Goal: Information Seeking & Learning: Learn about a topic

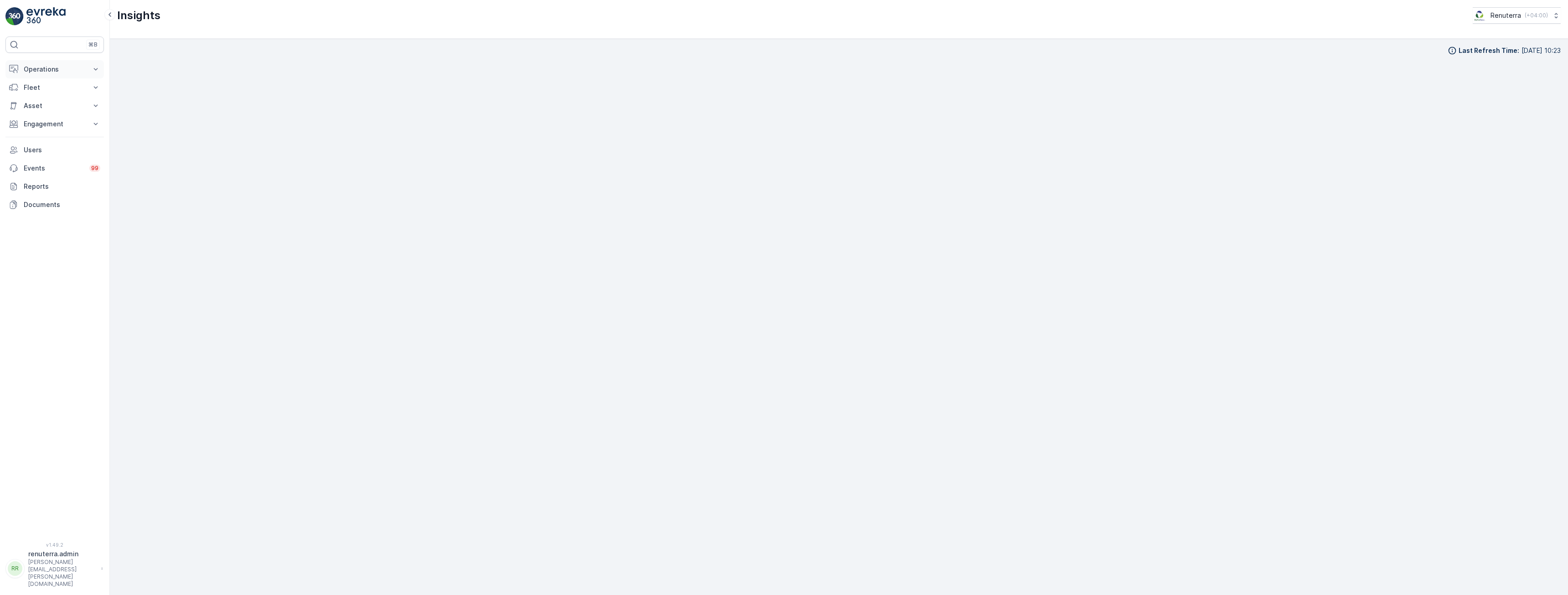
click at [55, 70] on p "Operations" at bounding box center [55, 69] width 62 height 9
click at [47, 110] on p "Routes & Tasks" at bounding box center [46, 110] width 47 height 9
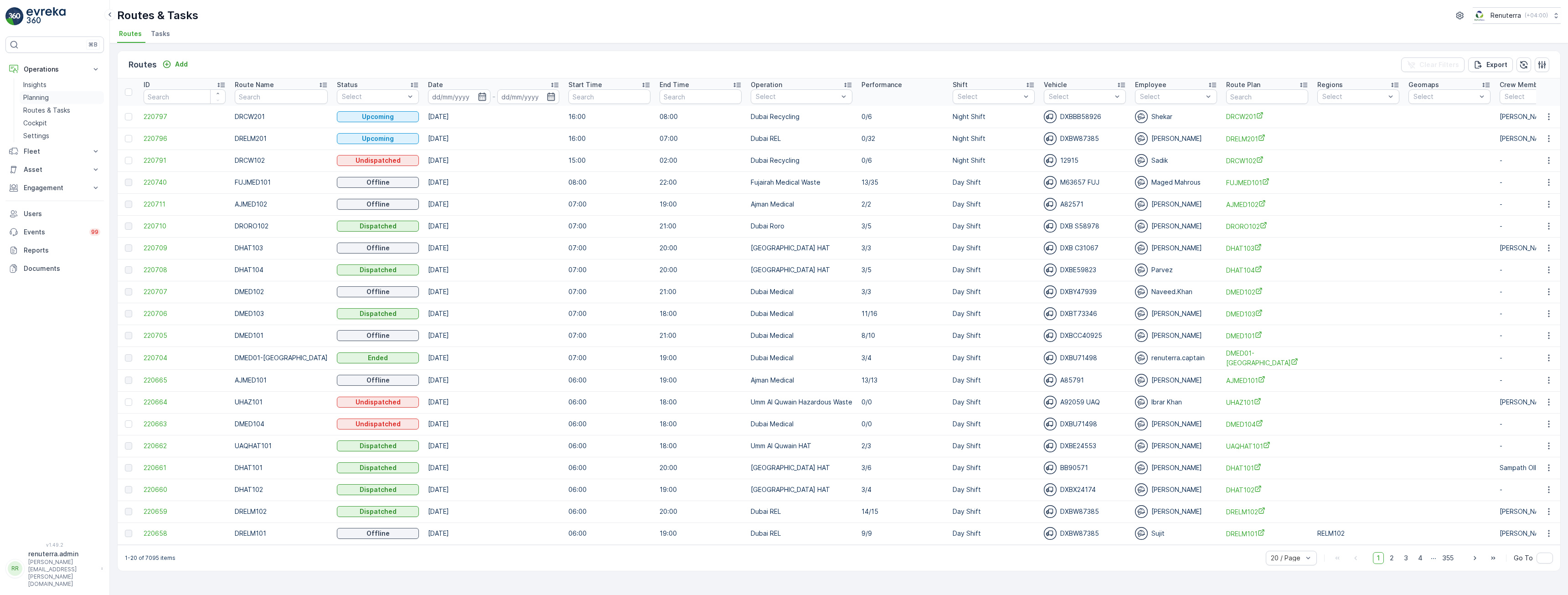
click at [30, 97] on p "Planning" at bounding box center [36, 97] width 26 height 9
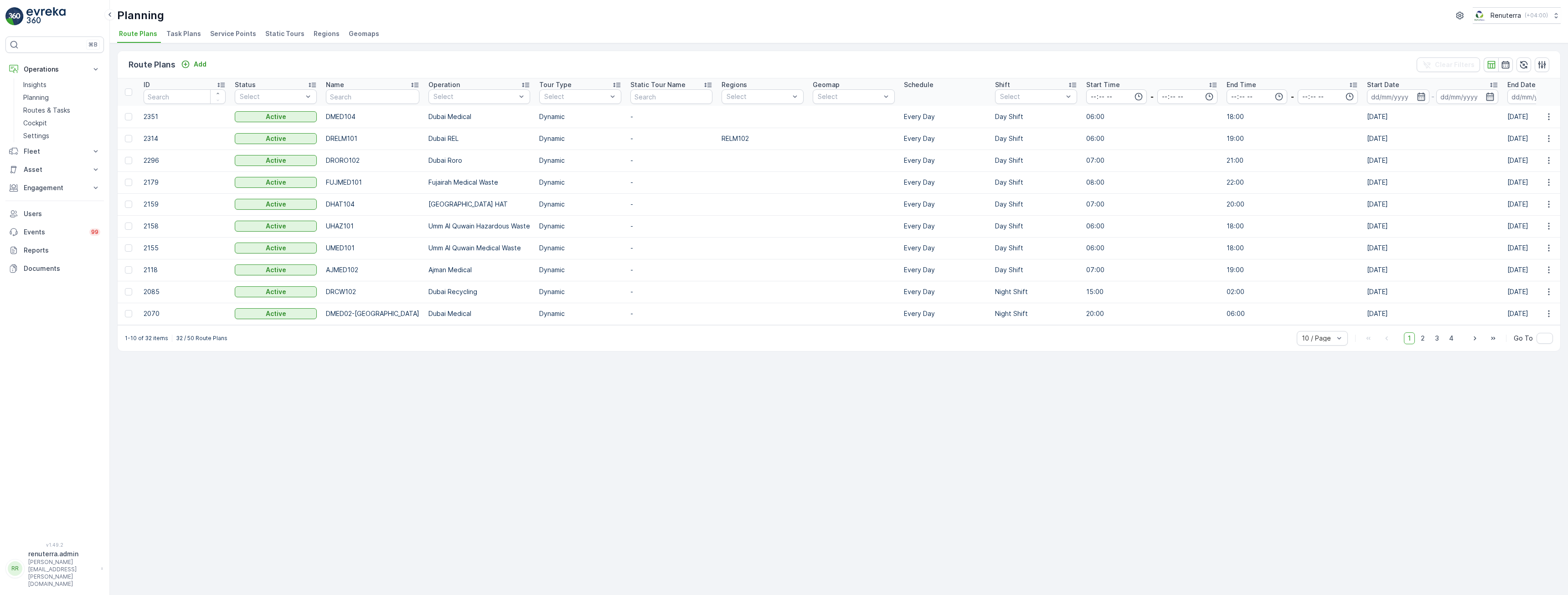
click at [240, 33] on span "Service Points" at bounding box center [233, 33] width 46 height 9
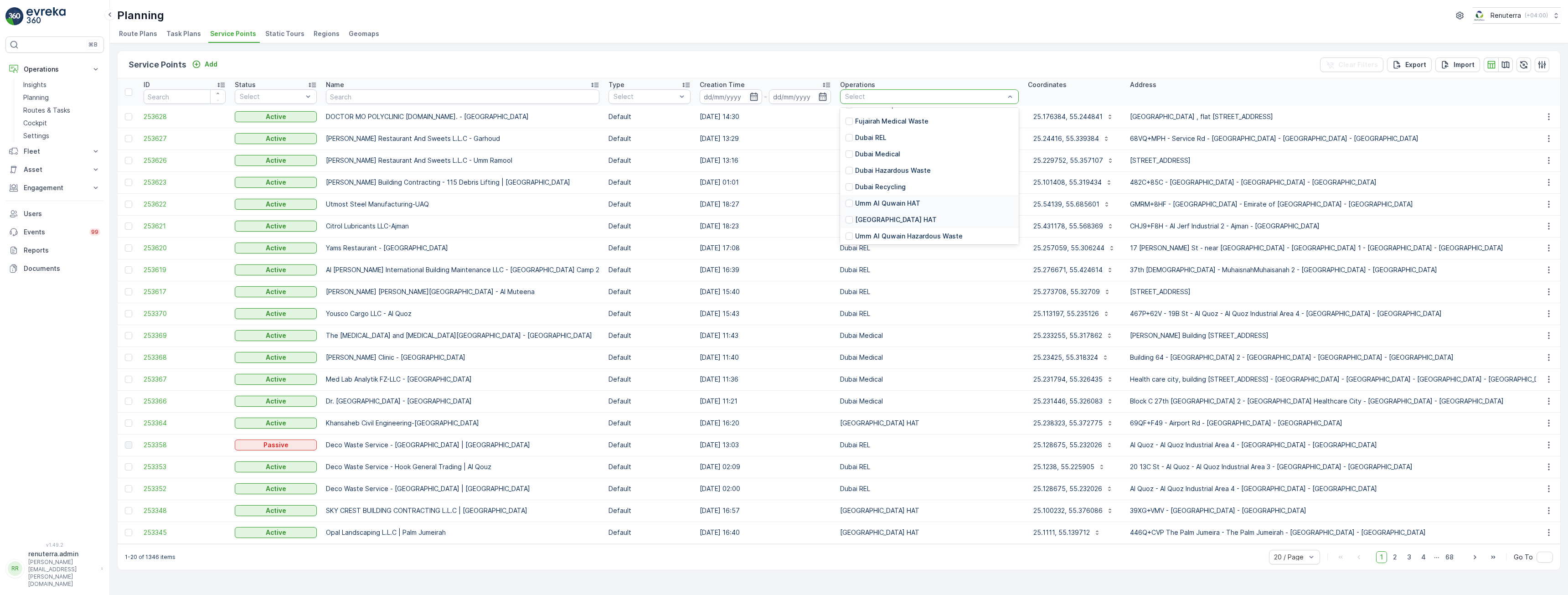
scroll to position [130, 0]
click at [845, 217] on div at bounding box center [849, 218] width 7 height 7
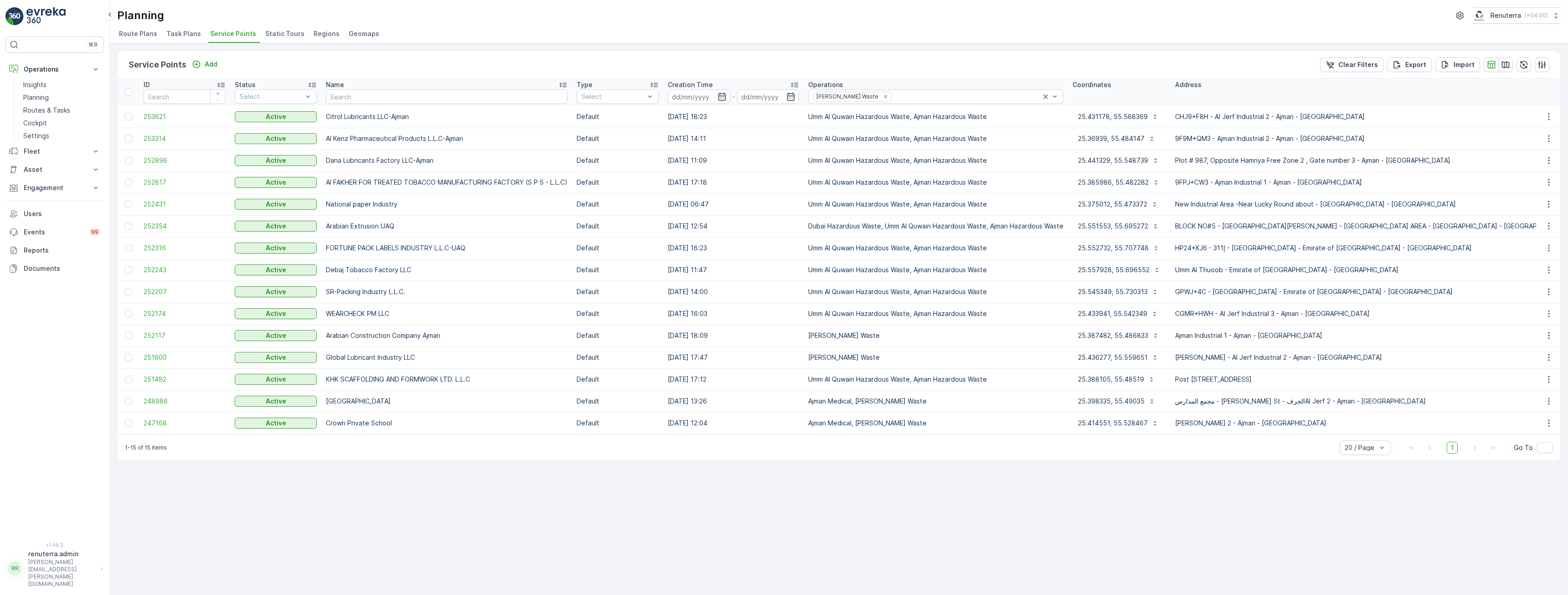
click at [413, 183] on td "Al FAKHER FOR TREATED TOBACCO MANUFACTURING FACTORY (S P S - L.L.C)" at bounding box center [447, 183] width 251 height 22
click at [48, 188] on p "Engagement" at bounding box center [55, 188] width 62 height 9
click at [419, 99] on input "text" at bounding box center [446, 97] width 242 height 15
click at [47, 215] on link "Entities" at bounding box center [61, 216] width 85 height 13
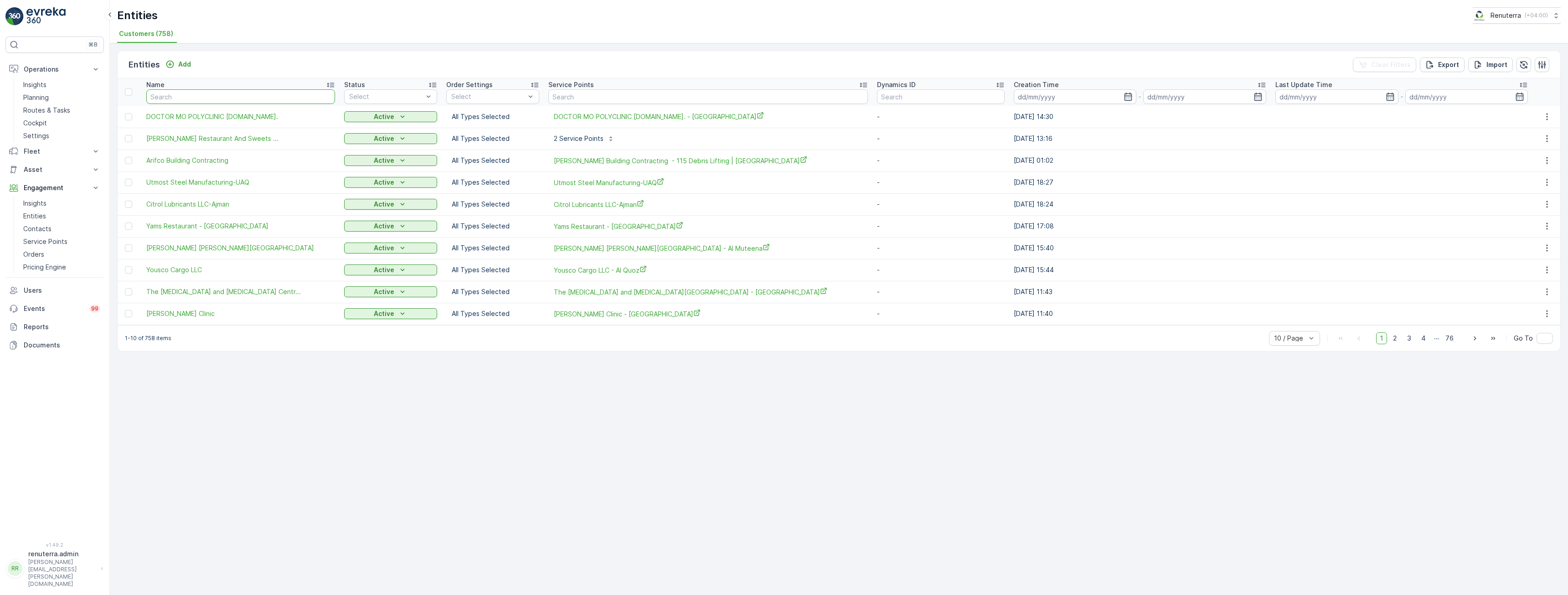
click at [242, 96] on input "text" at bounding box center [240, 97] width 189 height 15
type input "dou"
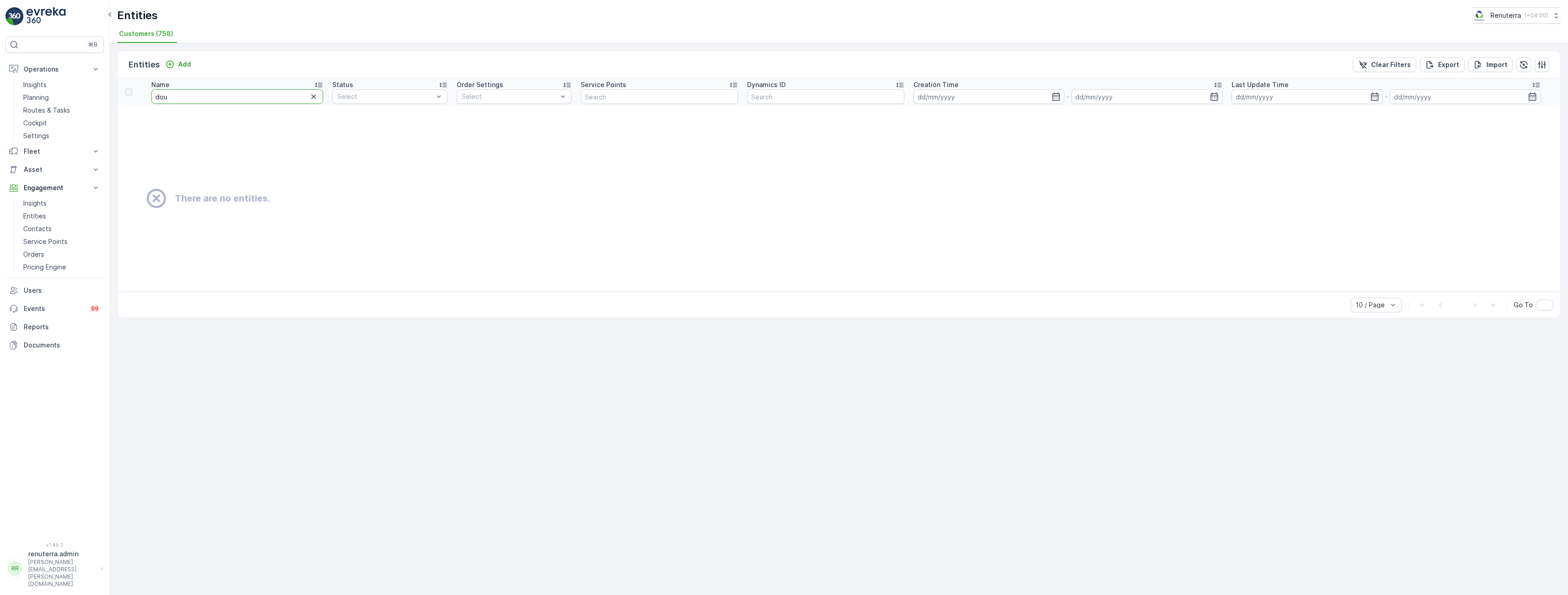
click at [229, 100] on input "dou" at bounding box center [237, 97] width 172 height 15
type input "do"
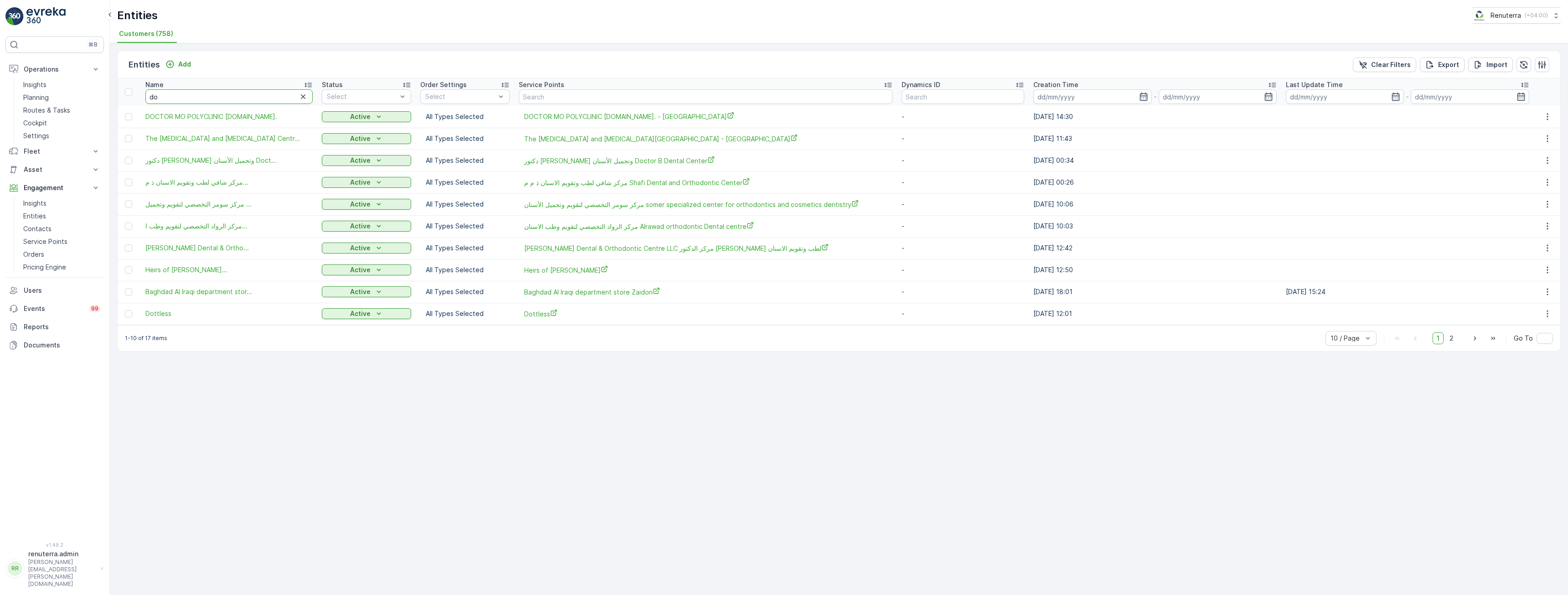
click at [229, 100] on input "do" at bounding box center [229, 97] width 168 height 15
type input "dol"
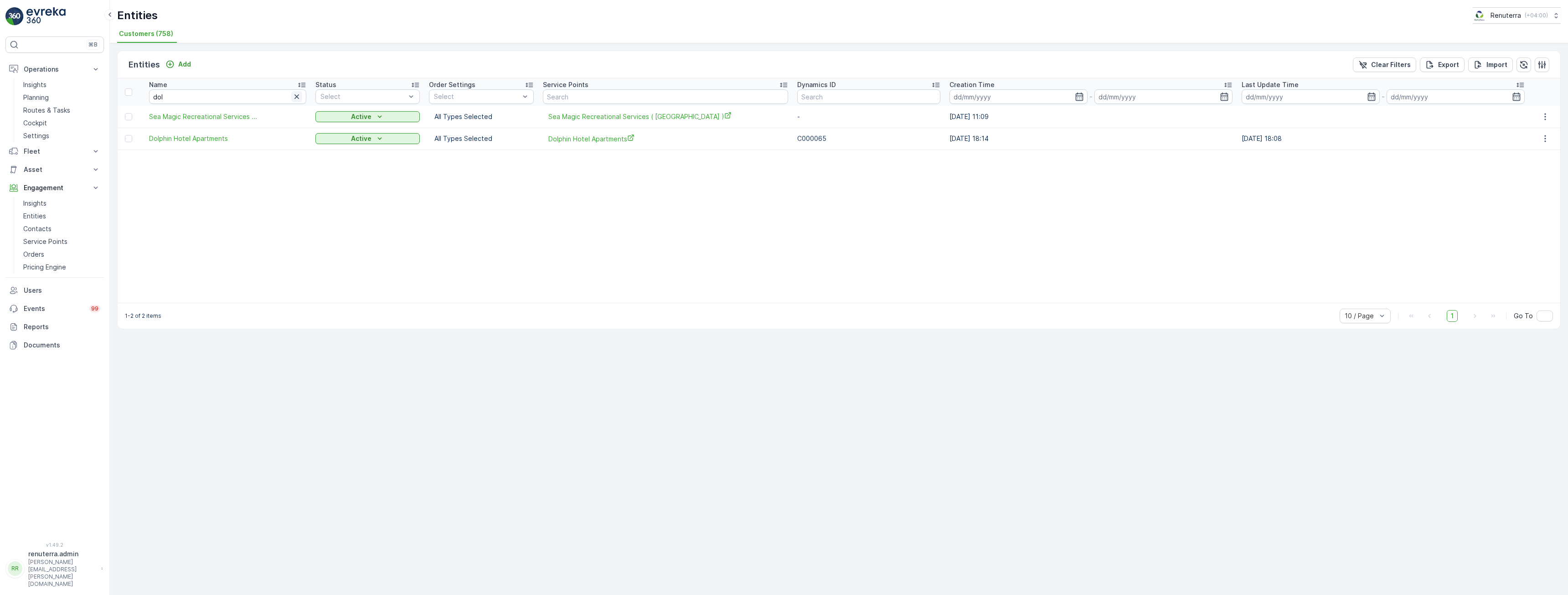
click at [296, 92] on icon "button" at bounding box center [296, 96] width 9 height 9
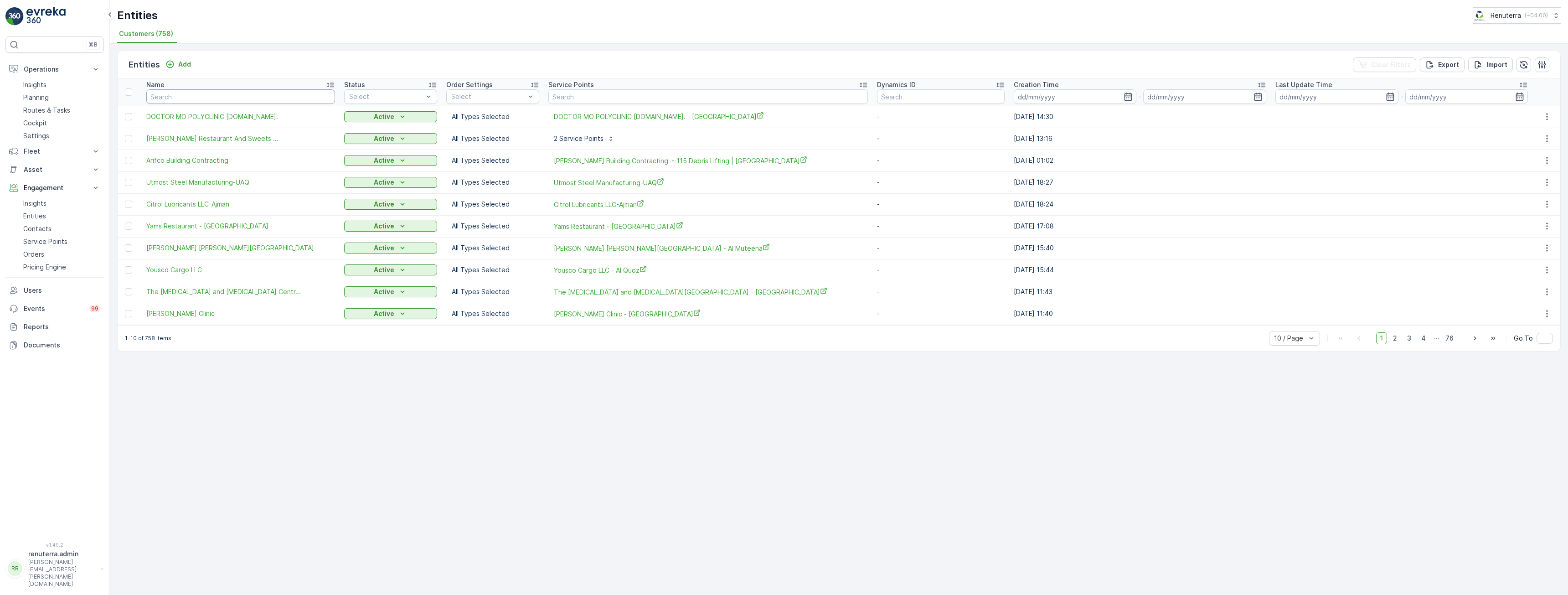
click at [234, 92] on input "text" at bounding box center [240, 97] width 189 height 15
click at [243, 96] on input "text" at bounding box center [240, 97] width 189 height 15
type input "doh"
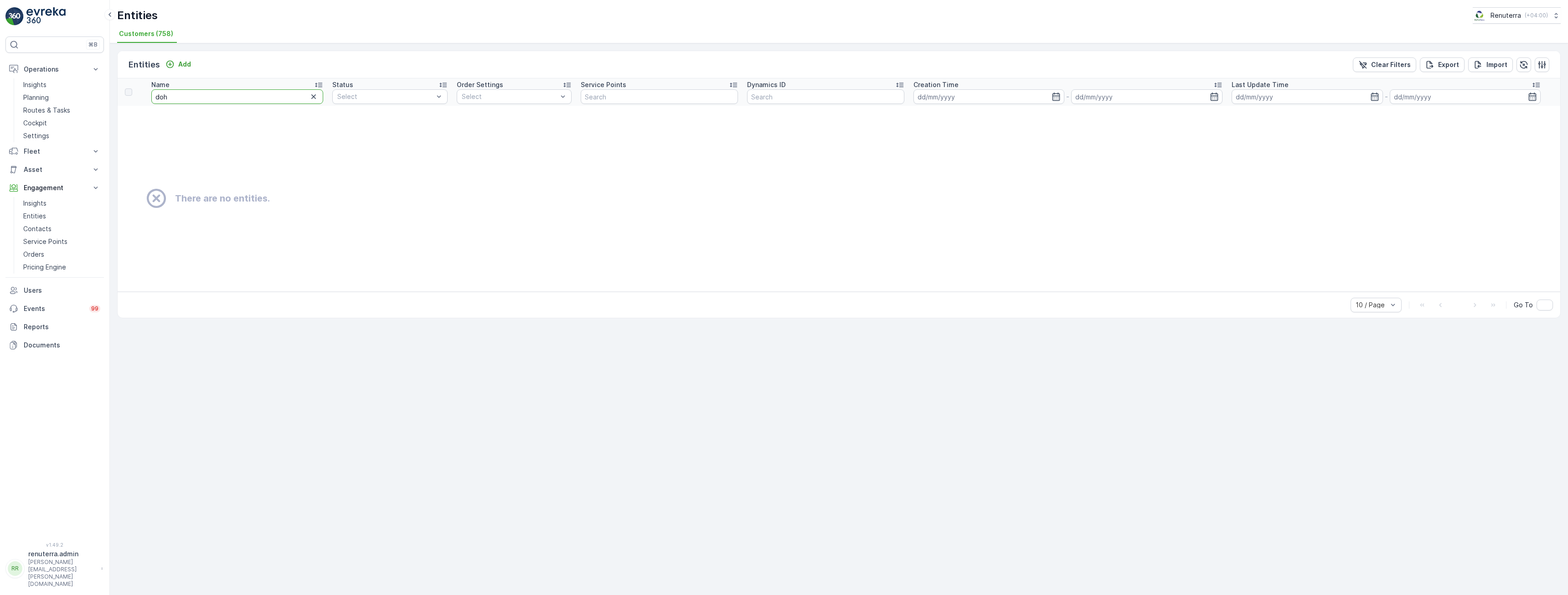
click at [243, 96] on input "doh" at bounding box center [237, 97] width 172 height 15
type input "do"
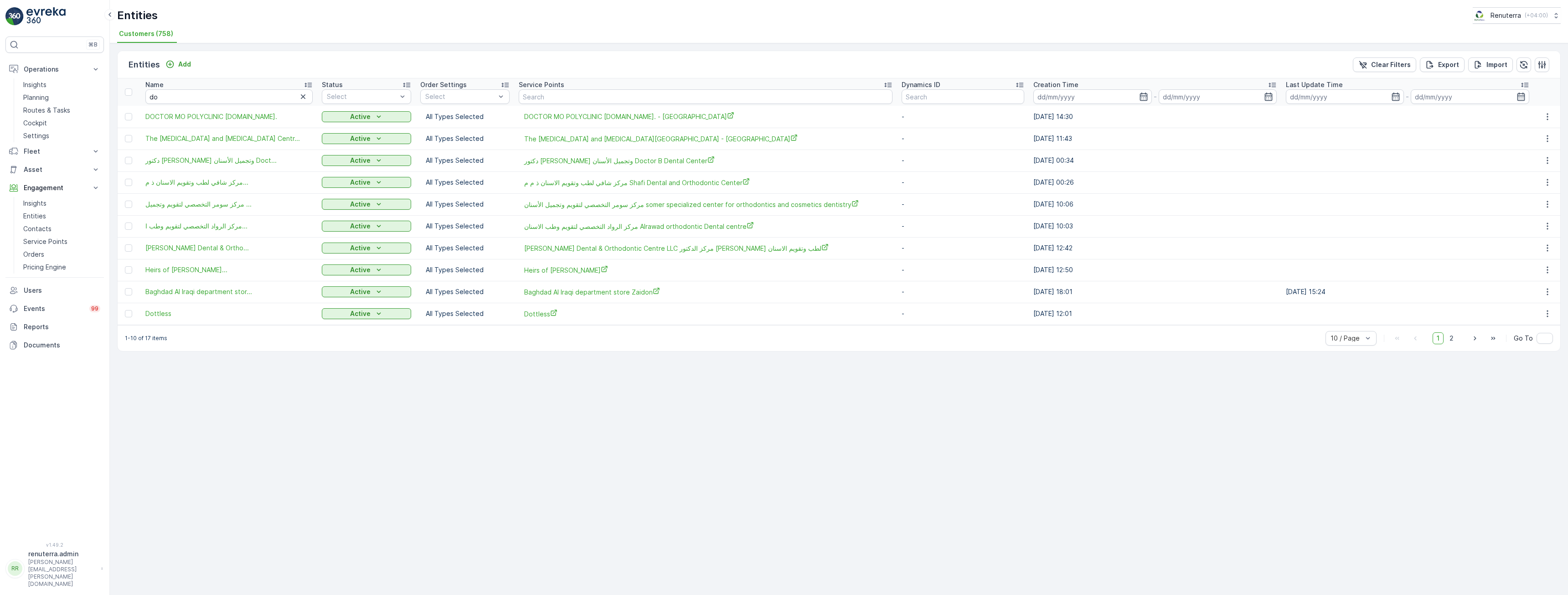
click at [227, 88] on div "Name" at bounding box center [229, 85] width 168 height 9
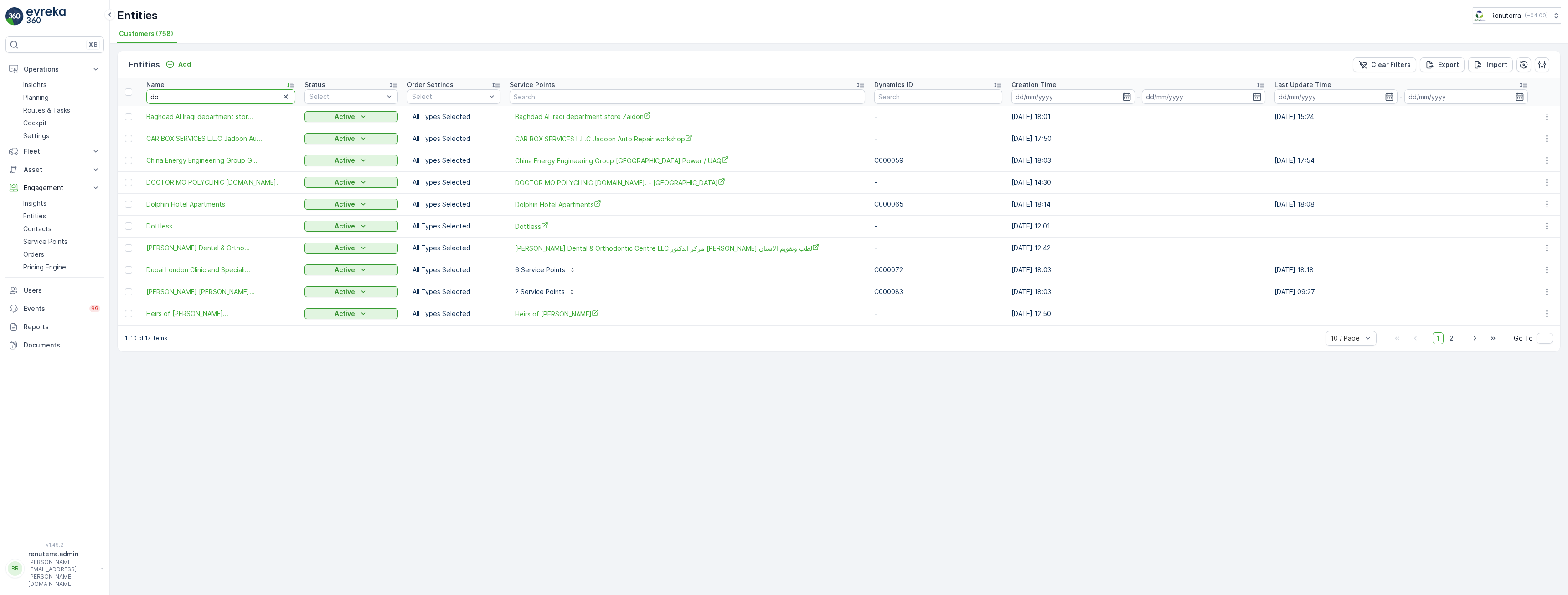
click at [236, 99] on input "do" at bounding box center [220, 97] width 149 height 15
type input "dolp"
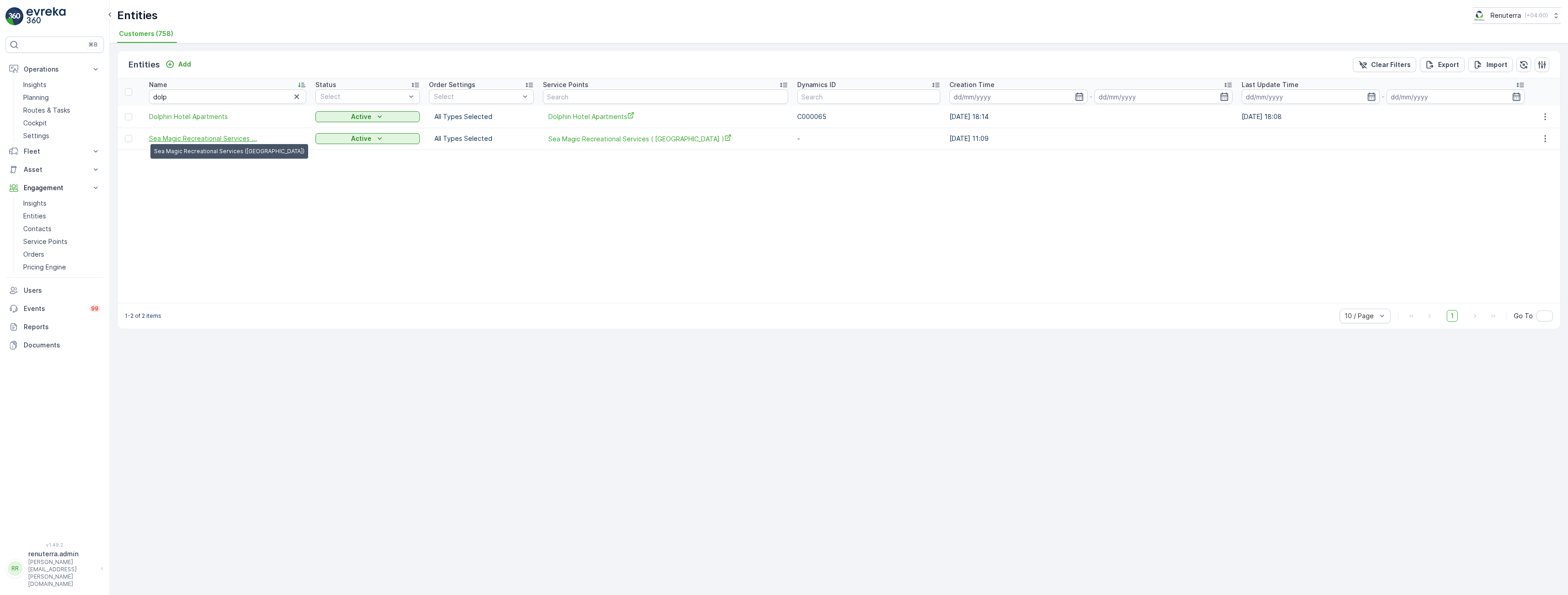
click at [198, 139] on span "Sea Magic Recreational Services ..." at bounding box center [203, 138] width 108 height 9
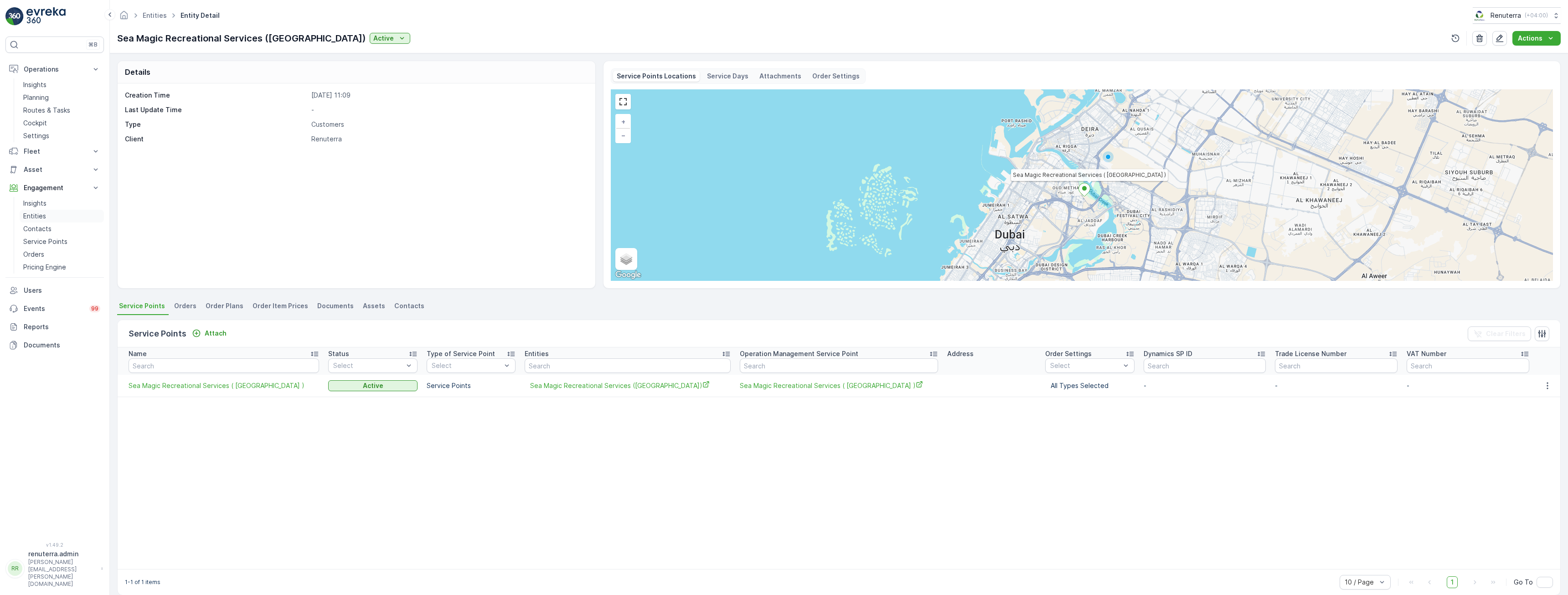
click at [46, 217] on link "Entities" at bounding box center [61, 216] width 85 height 13
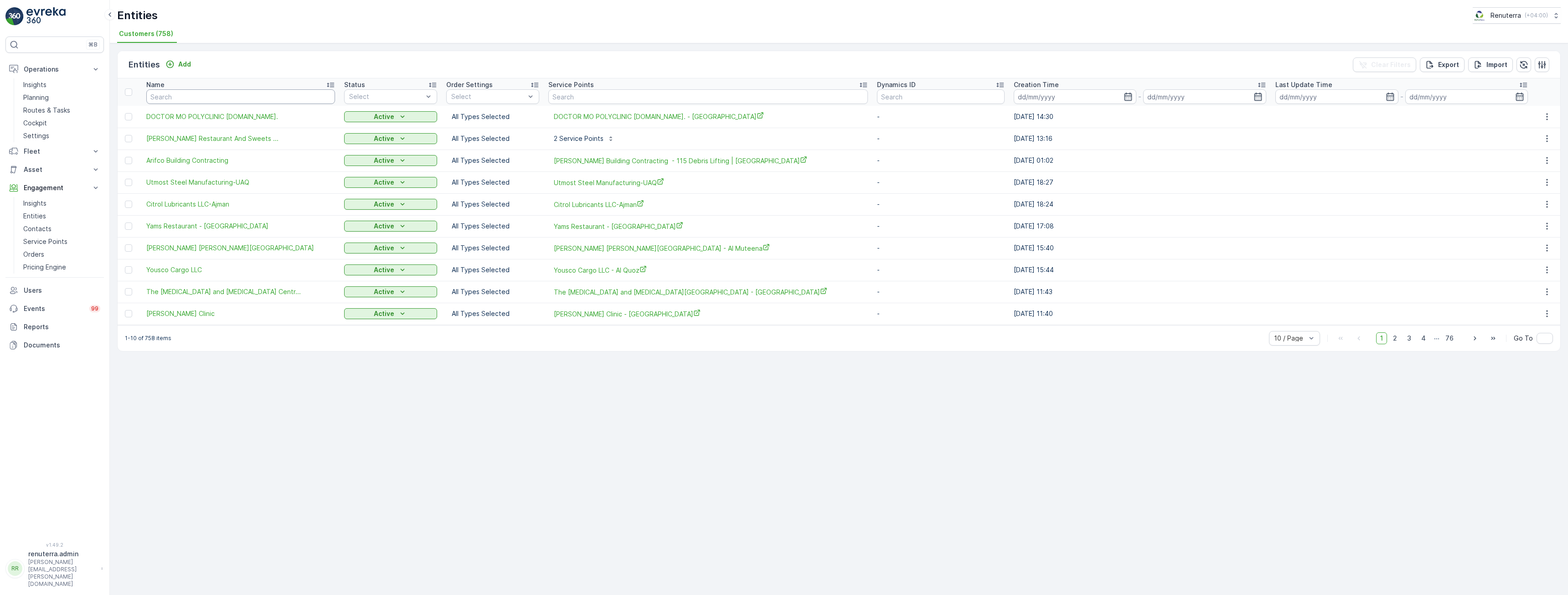
click at [219, 97] on input "text" at bounding box center [240, 97] width 189 height 15
type input "E"
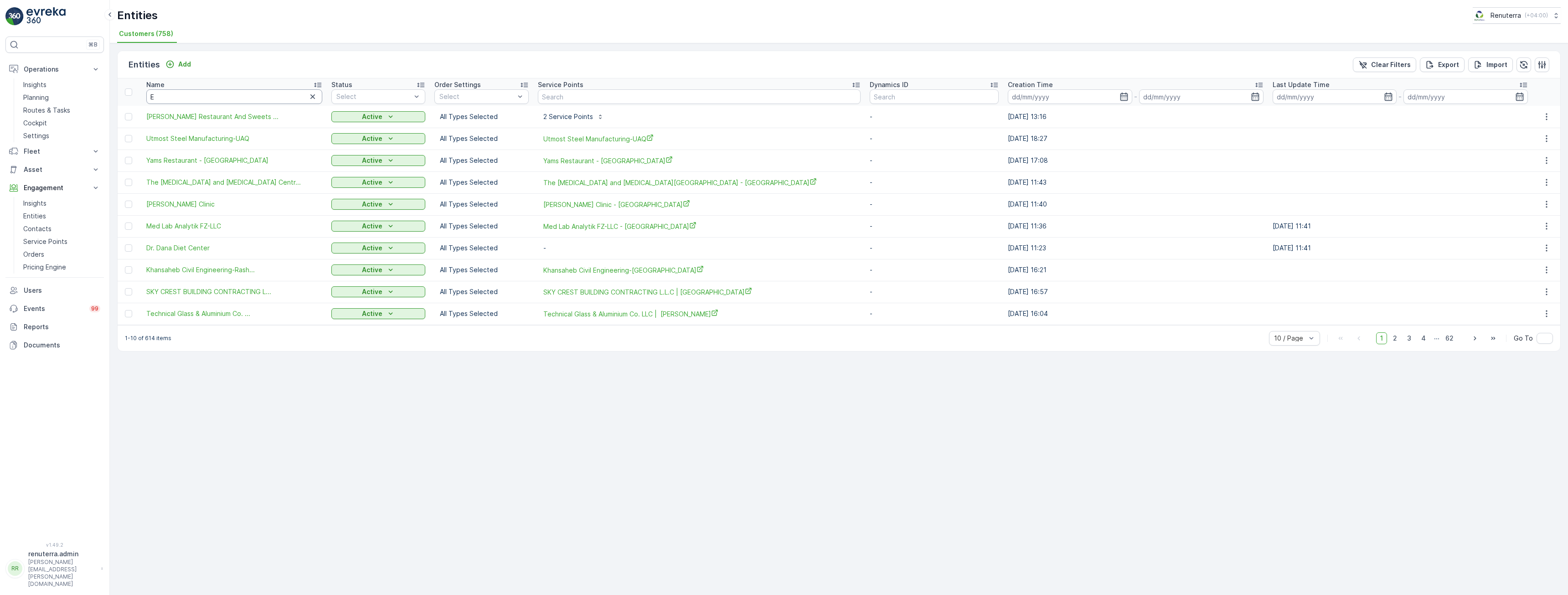
click at [219, 97] on input "E" at bounding box center [234, 97] width 176 height 15
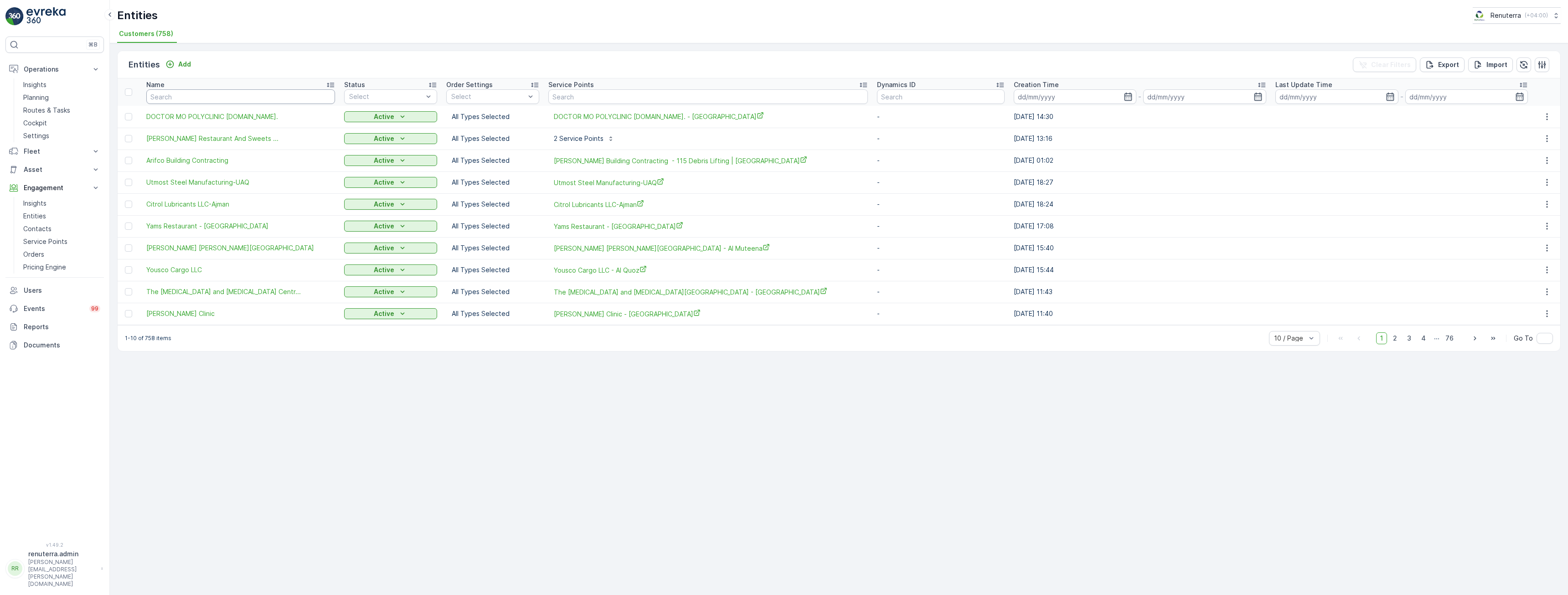
click at [219, 97] on input "text" at bounding box center [240, 97] width 189 height 15
type input "A"
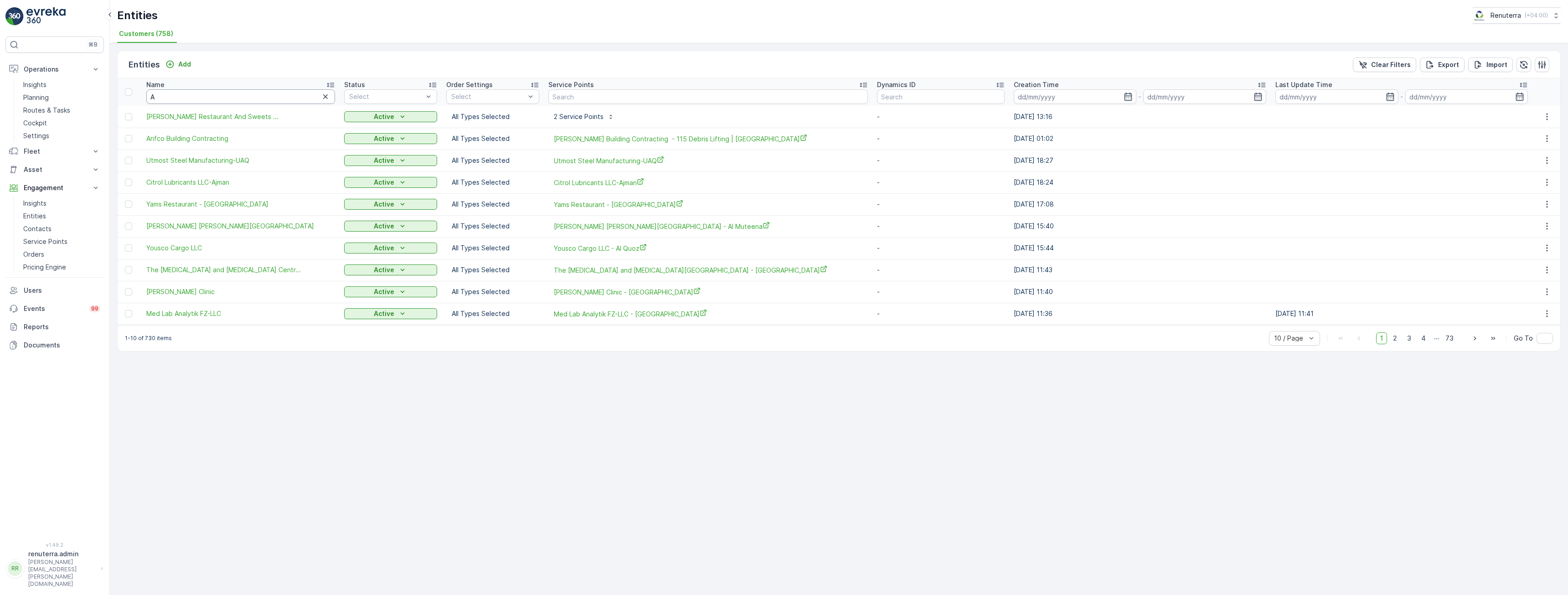
click at [219, 97] on input "A" at bounding box center [240, 97] width 189 height 15
type input "Aone"
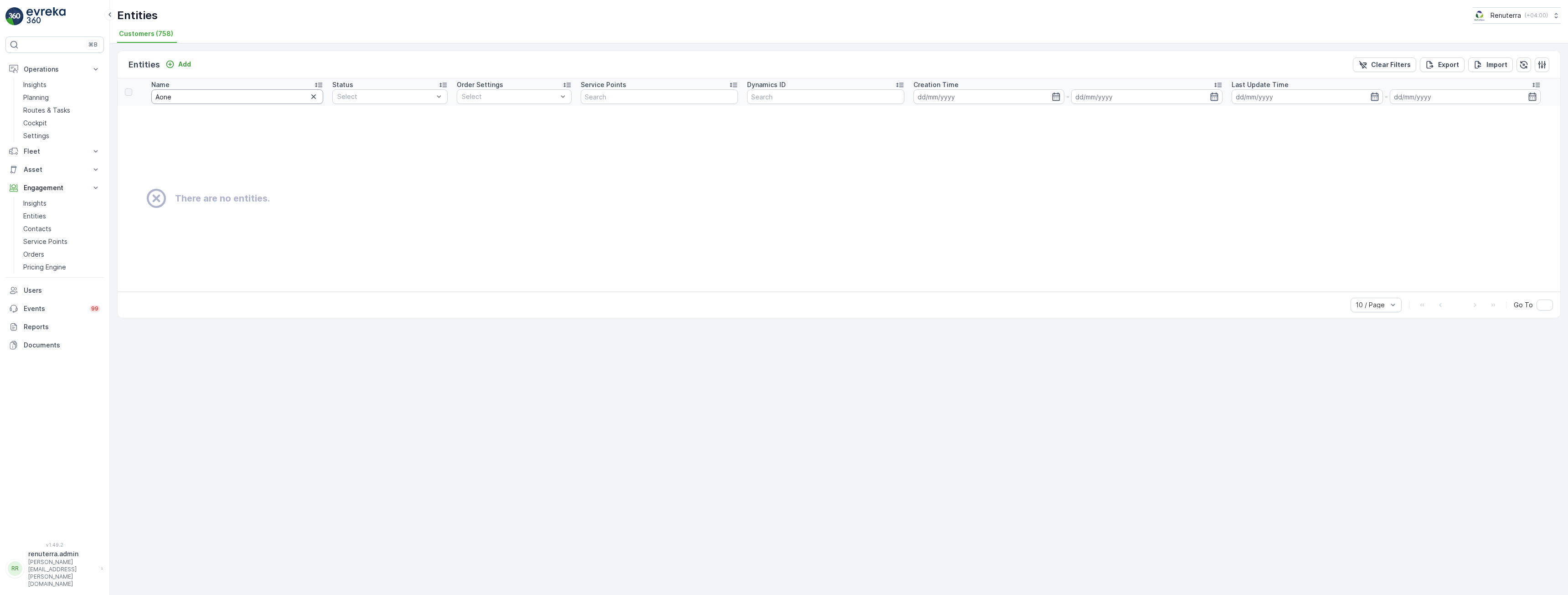
click at [219, 97] on input "Aone" at bounding box center [237, 97] width 172 height 15
type input "A one"
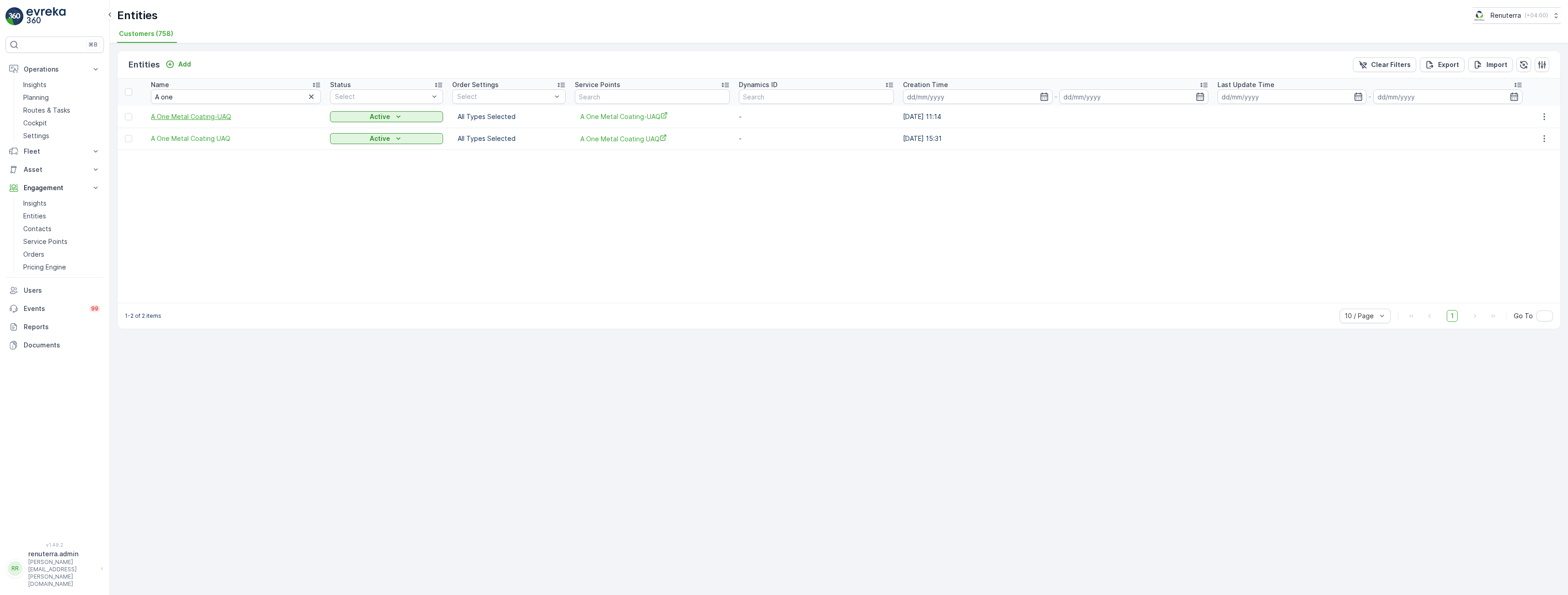
click at [208, 116] on span "A One Metal Coating-UAQ" at bounding box center [236, 116] width 170 height 9
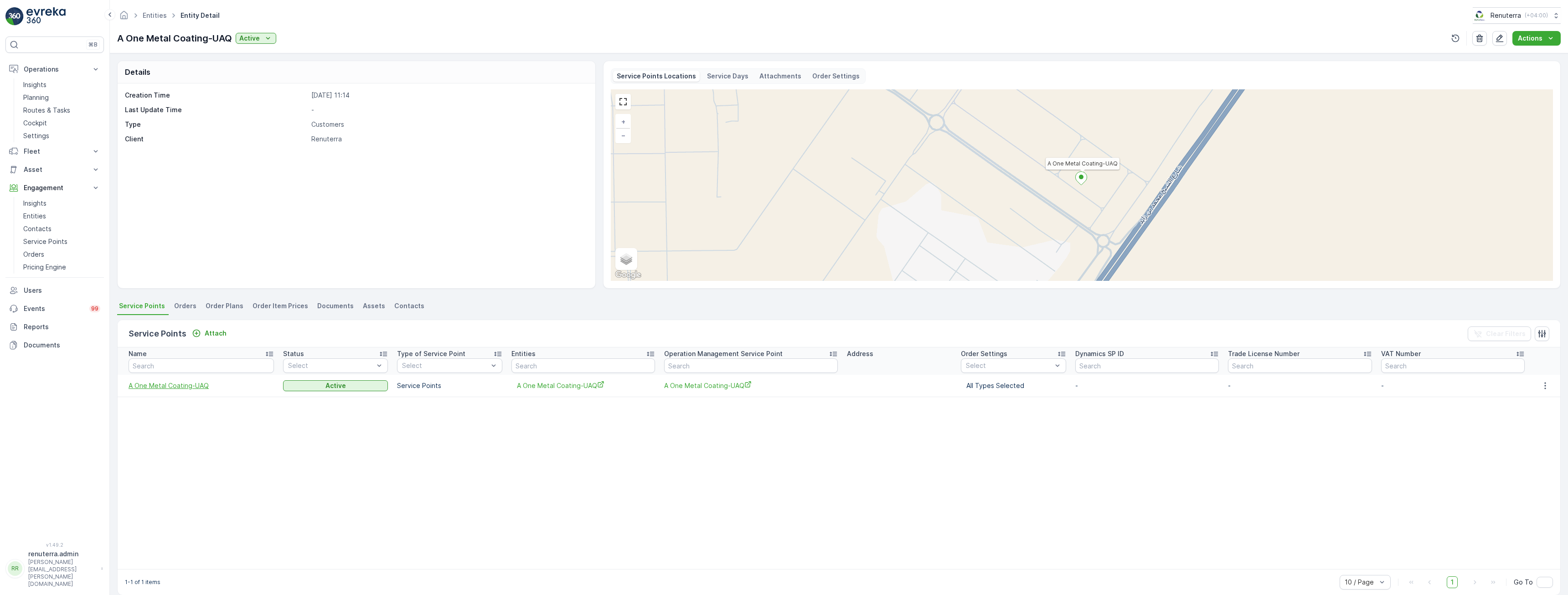
click at [163, 381] on span "A One Metal Coating-UAQ" at bounding box center [201, 386] width 145 height 9
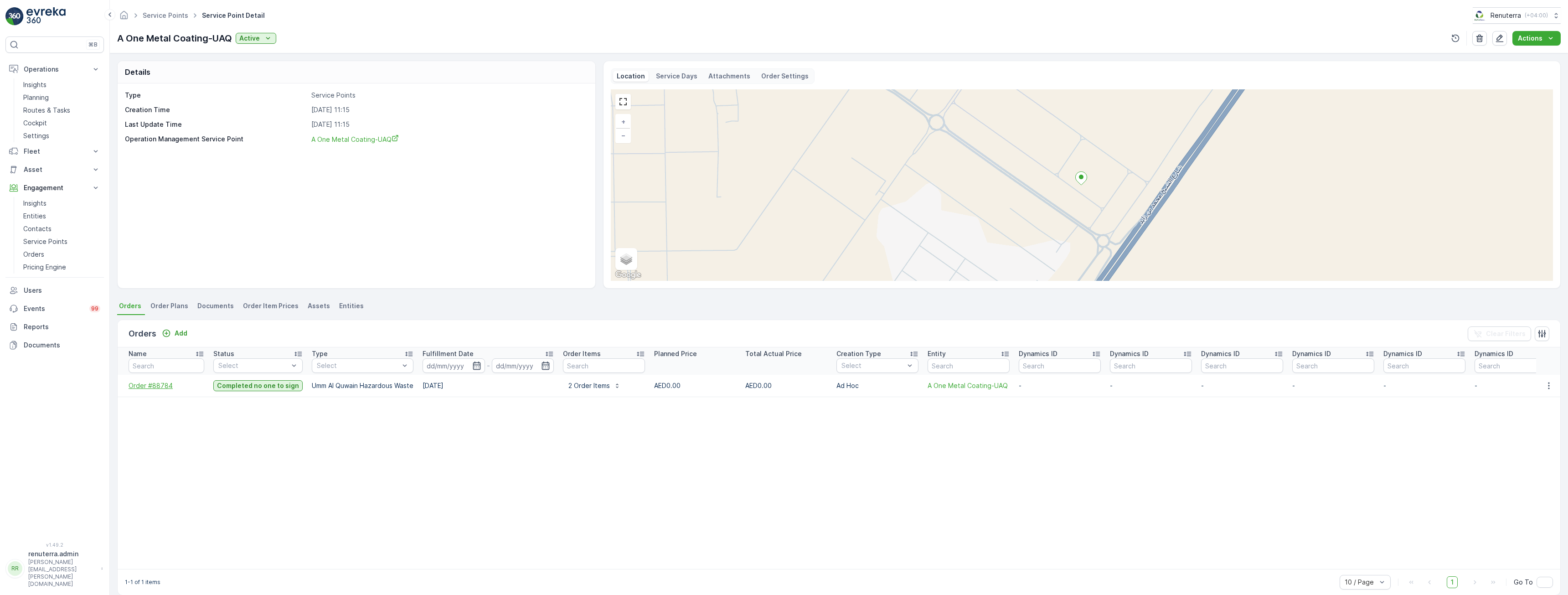
click at [150, 387] on span "Order #88784" at bounding box center [166, 386] width 75 height 9
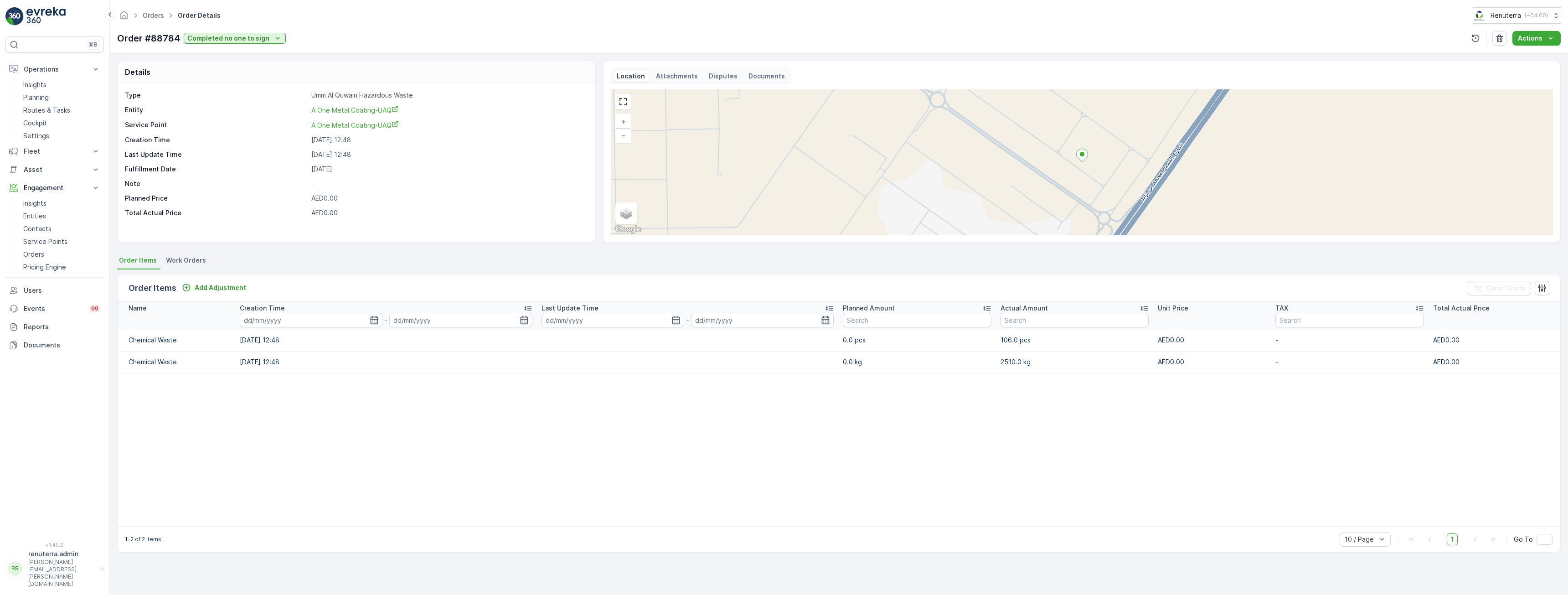
click at [772, 72] on p "Documents" at bounding box center [767, 76] width 37 height 9
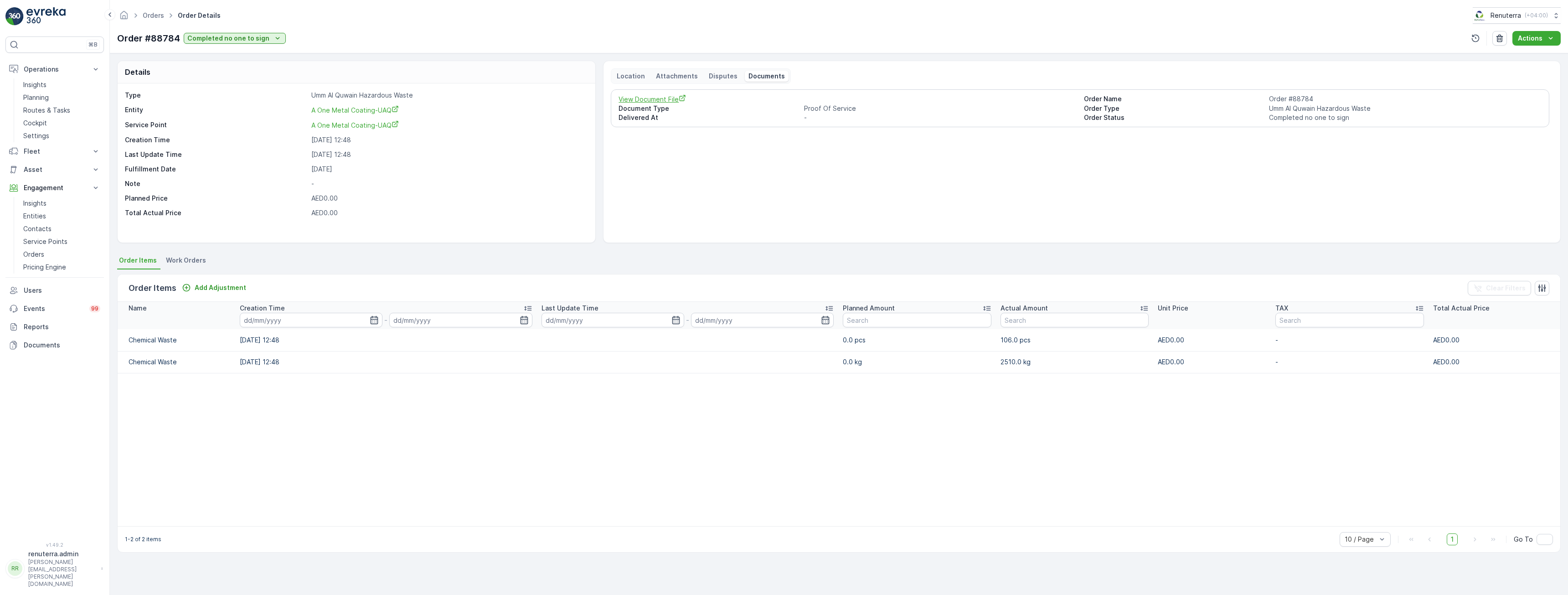
click at [660, 96] on span "View Document File" at bounding box center [847, 99] width 458 height 10
click at [44, 99] on p "Planning" at bounding box center [36, 97] width 26 height 9
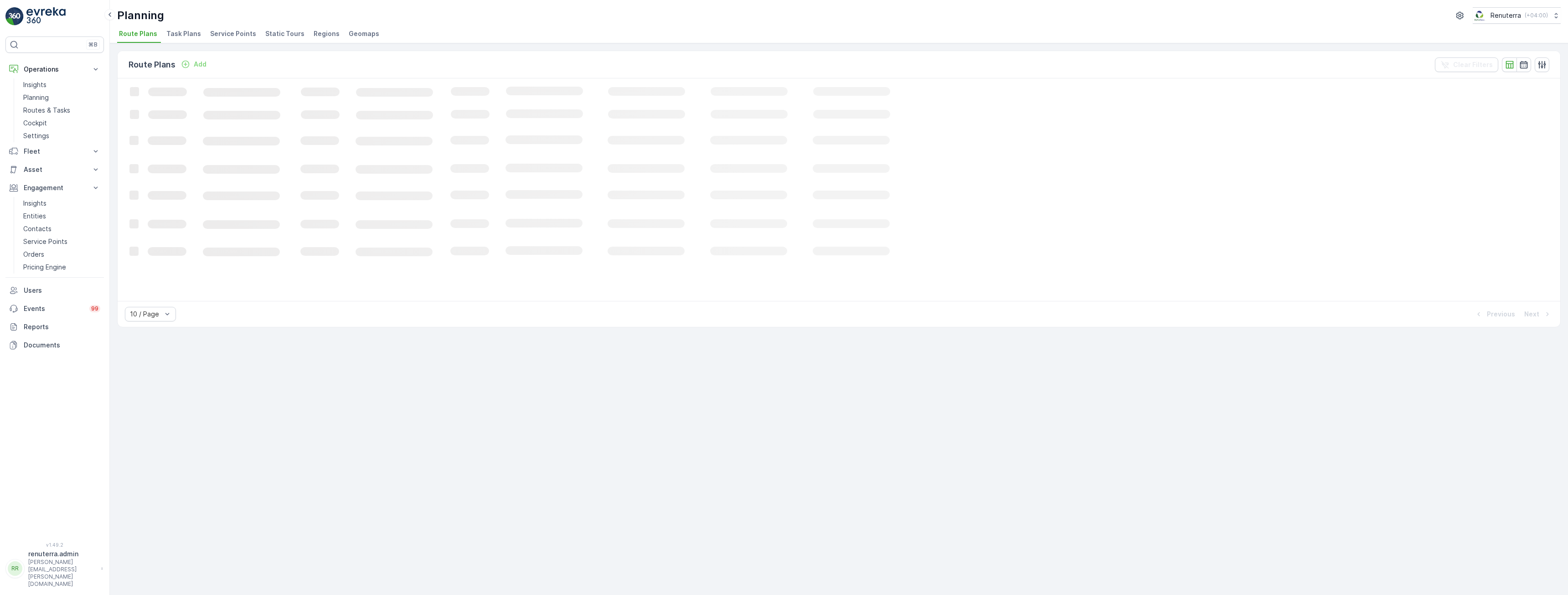
click at [237, 37] on span "Service Points" at bounding box center [233, 33] width 46 height 9
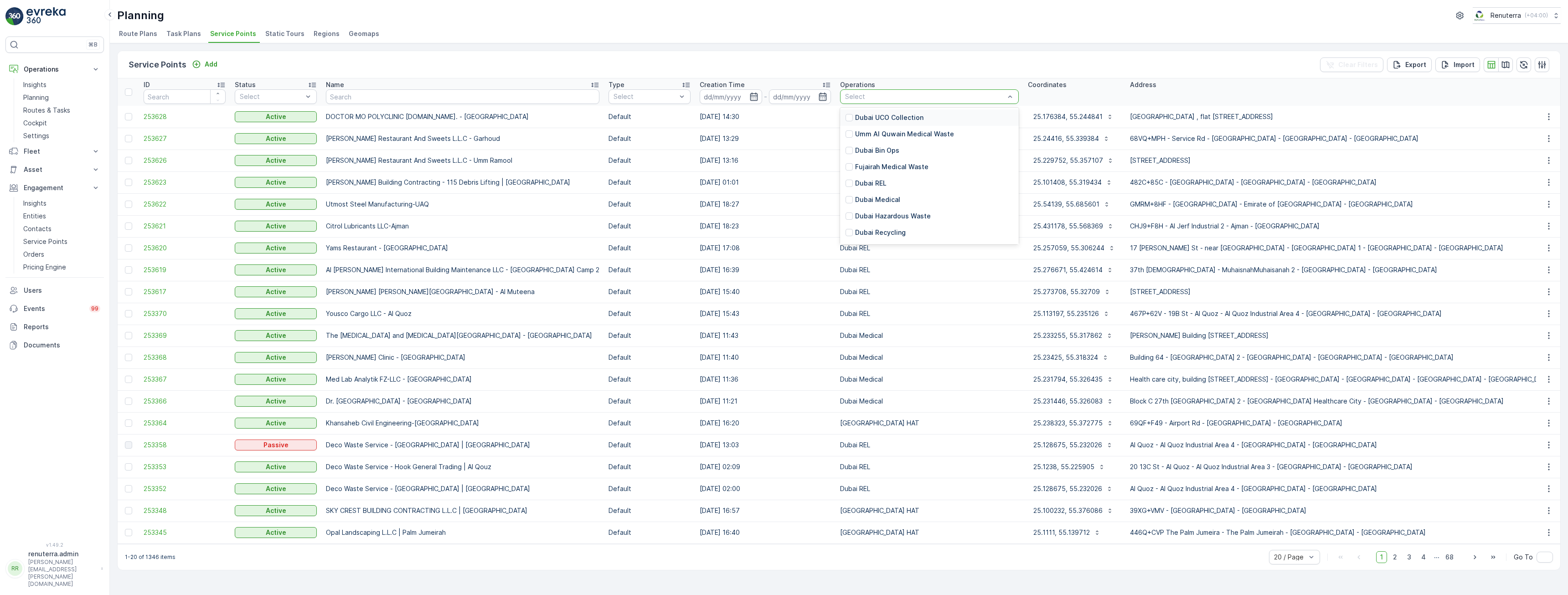
click at [965, 92] on div "Select" at bounding box center [929, 97] width 179 height 15
click at [879, 153] on p "Umm Al Quwain Hazardous Waste" at bounding box center [909, 152] width 108 height 9
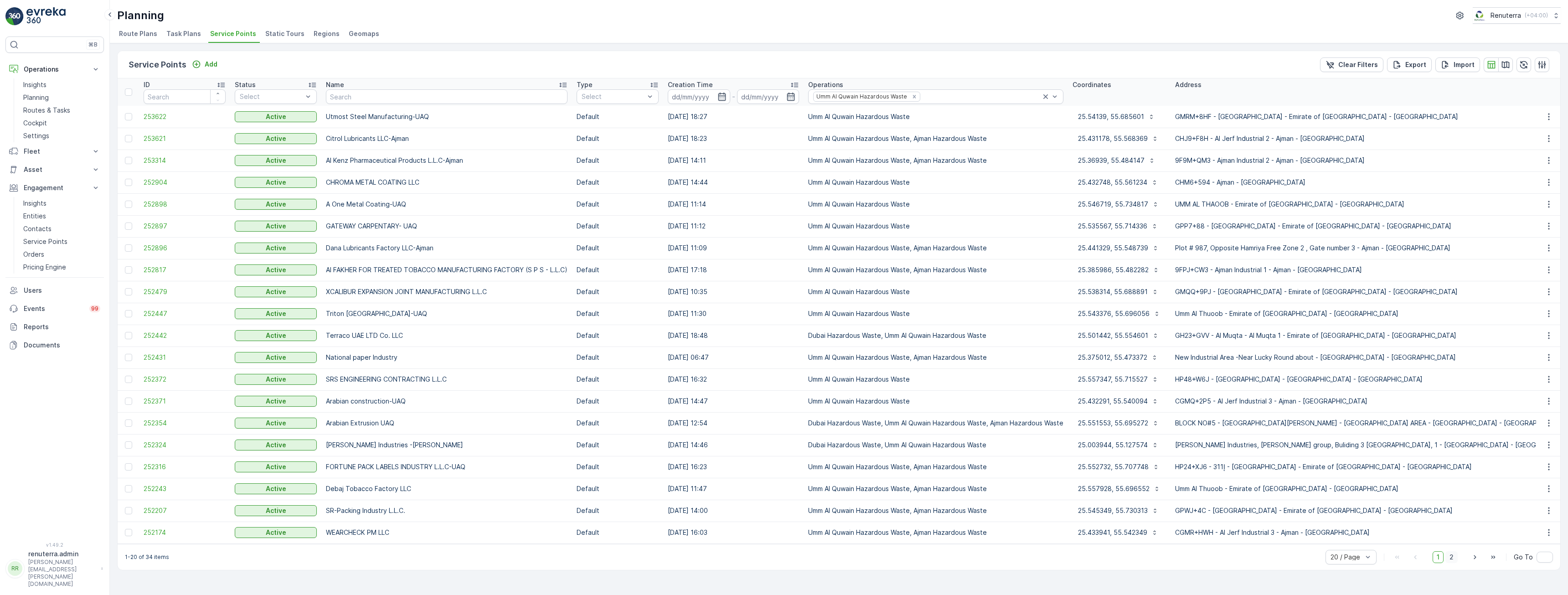
click at [1455, 562] on span "2" at bounding box center [1452, 557] width 12 height 12
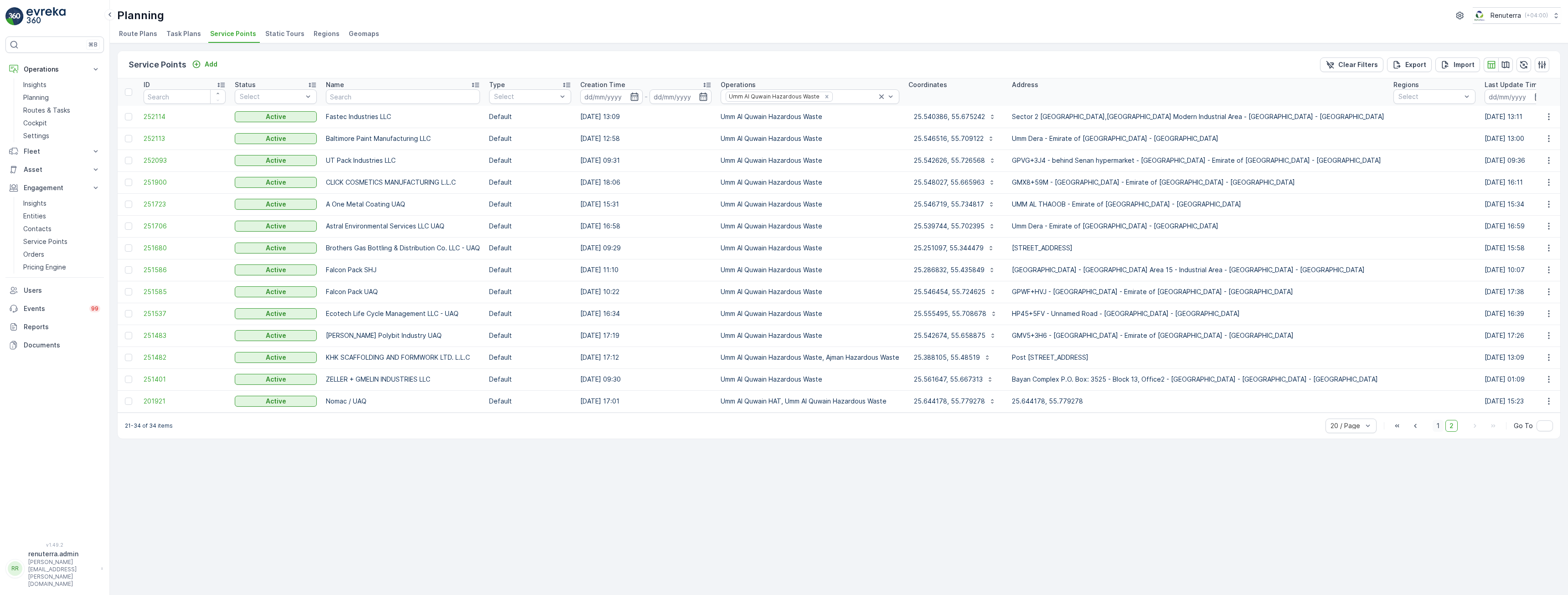
click at [1440, 429] on span "1" at bounding box center [1438, 426] width 11 height 12
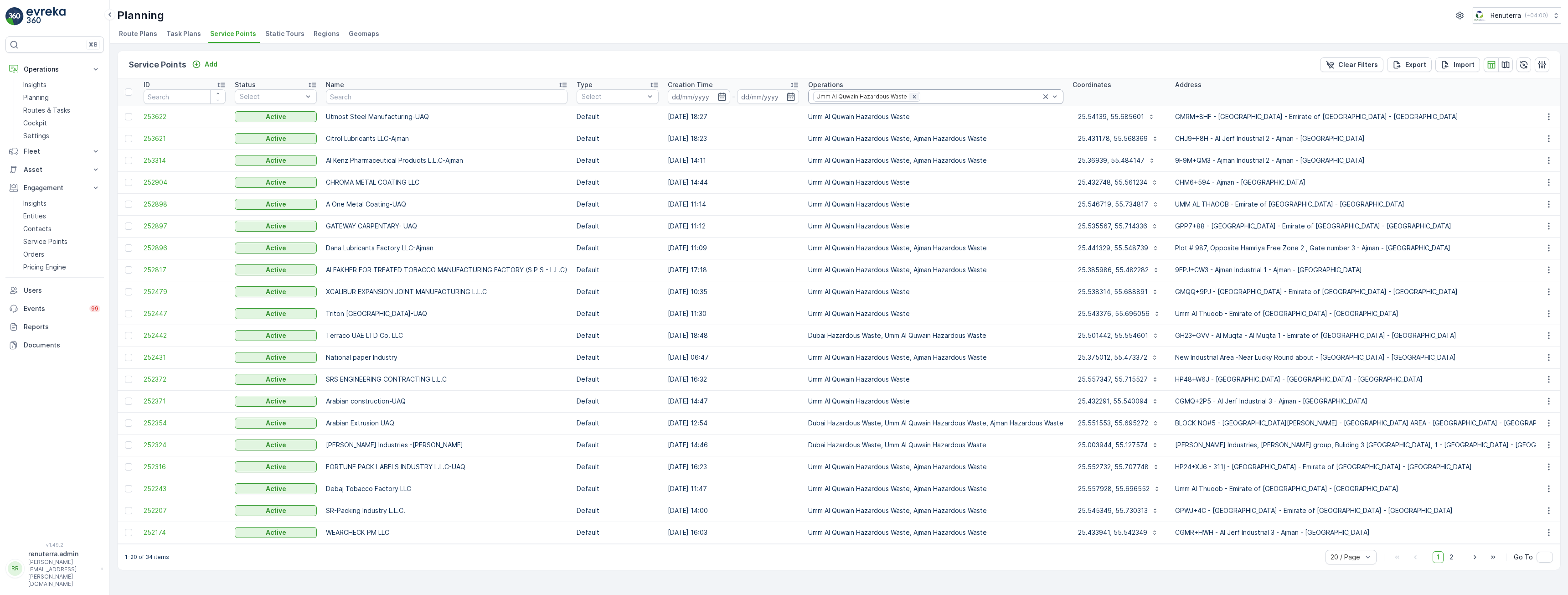
click at [914, 97] on icon "Remove Umm Al Quwain Hazardous Waste" at bounding box center [914, 97] width 6 height 6
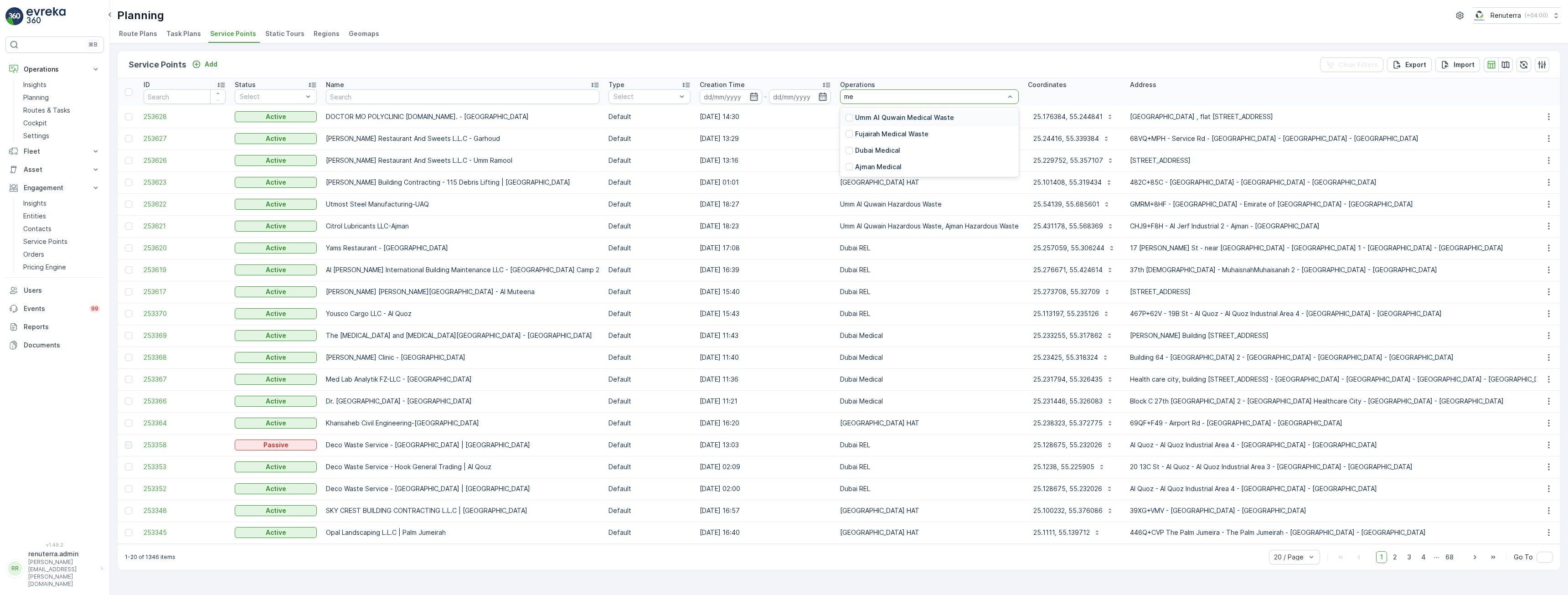
type input "m"
type input "f"
click at [873, 57] on div "Service Points Add Clear Filters Export Import" at bounding box center [839, 65] width 1443 height 27
click at [396, 99] on input "text" at bounding box center [462, 97] width 273 height 15
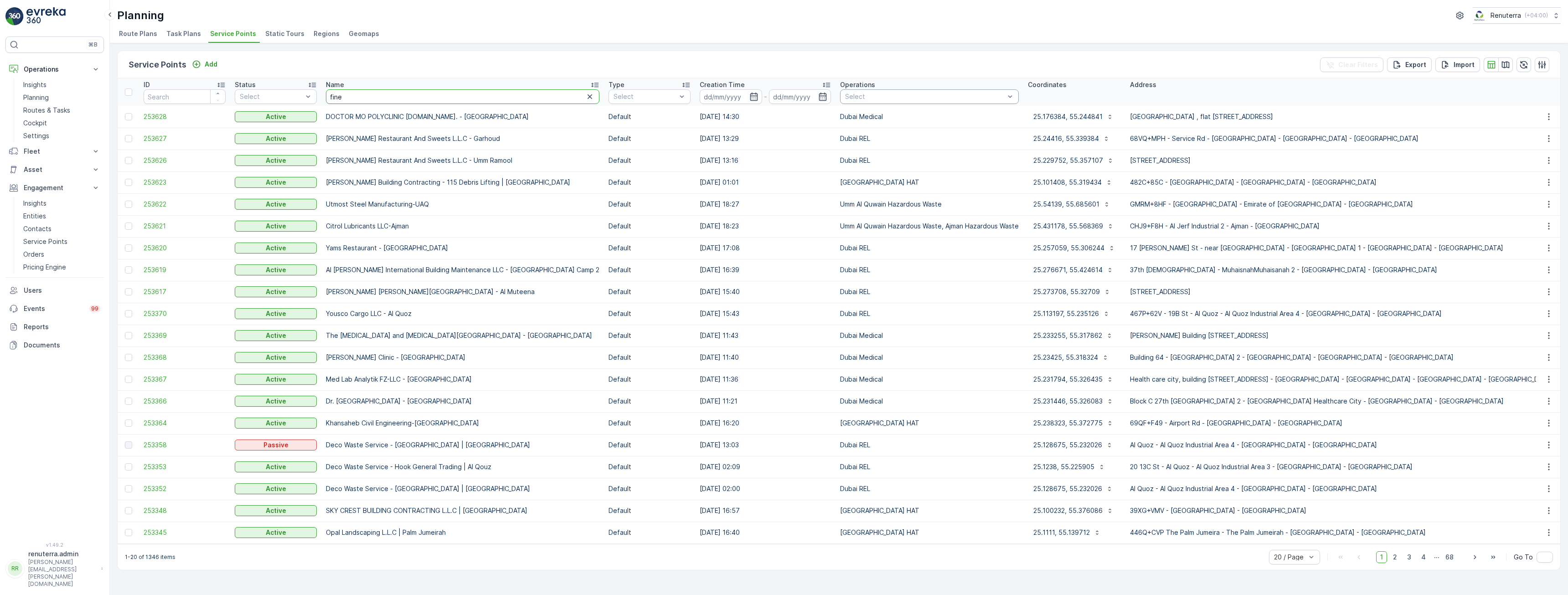
type input "fine"
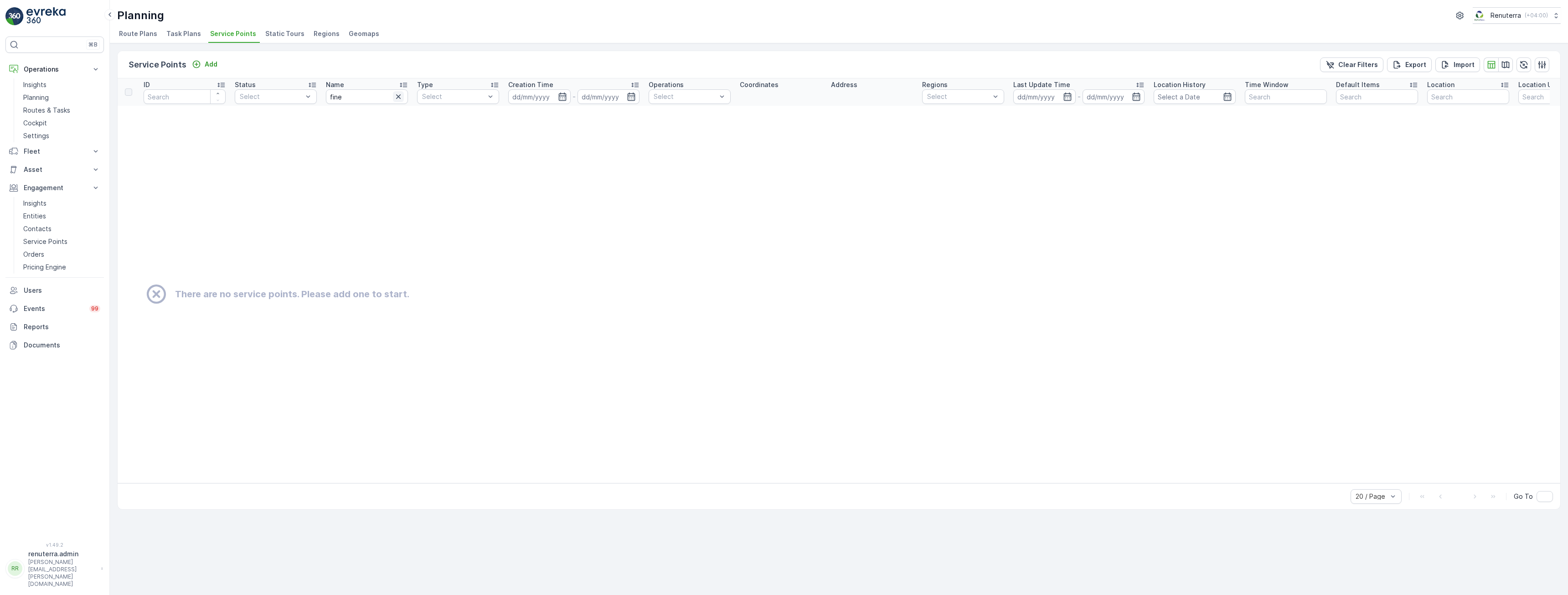
click at [397, 97] on icon "button" at bounding box center [398, 96] width 4 height 4
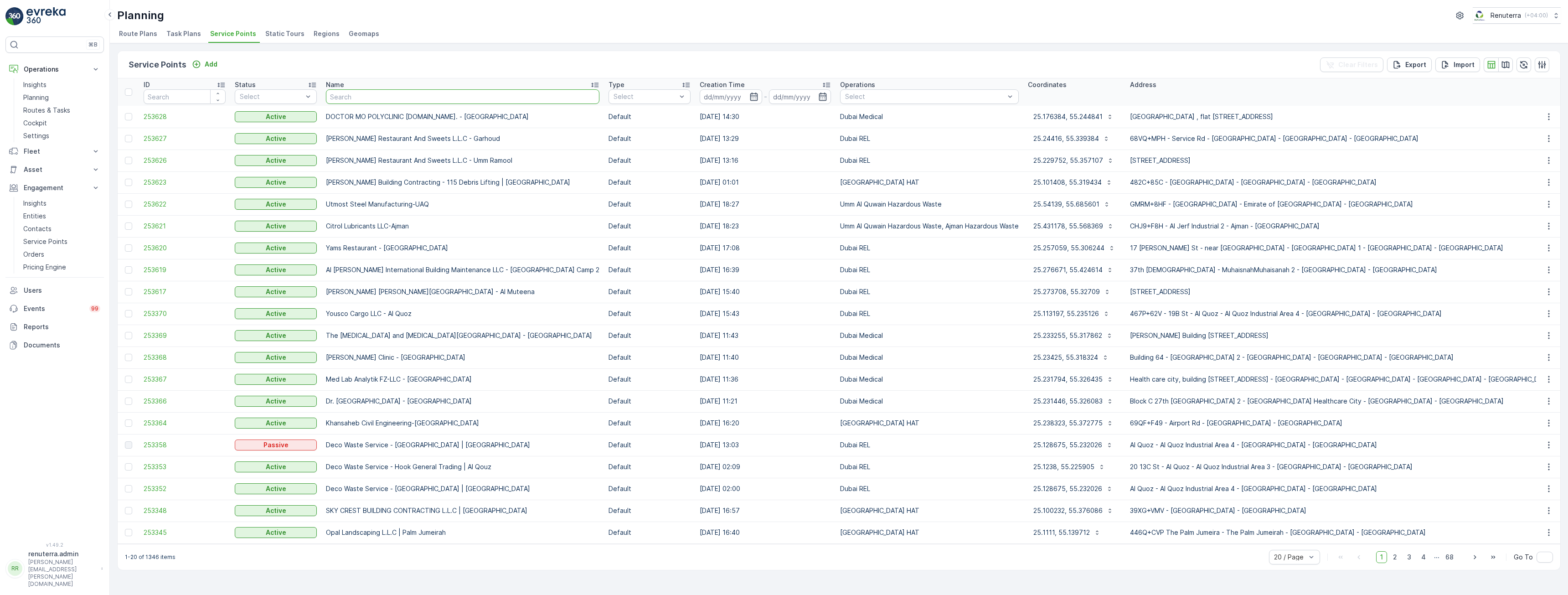
click at [375, 100] on input "text" at bounding box center [462, 97] width 273 height 15
type input "fine heath"
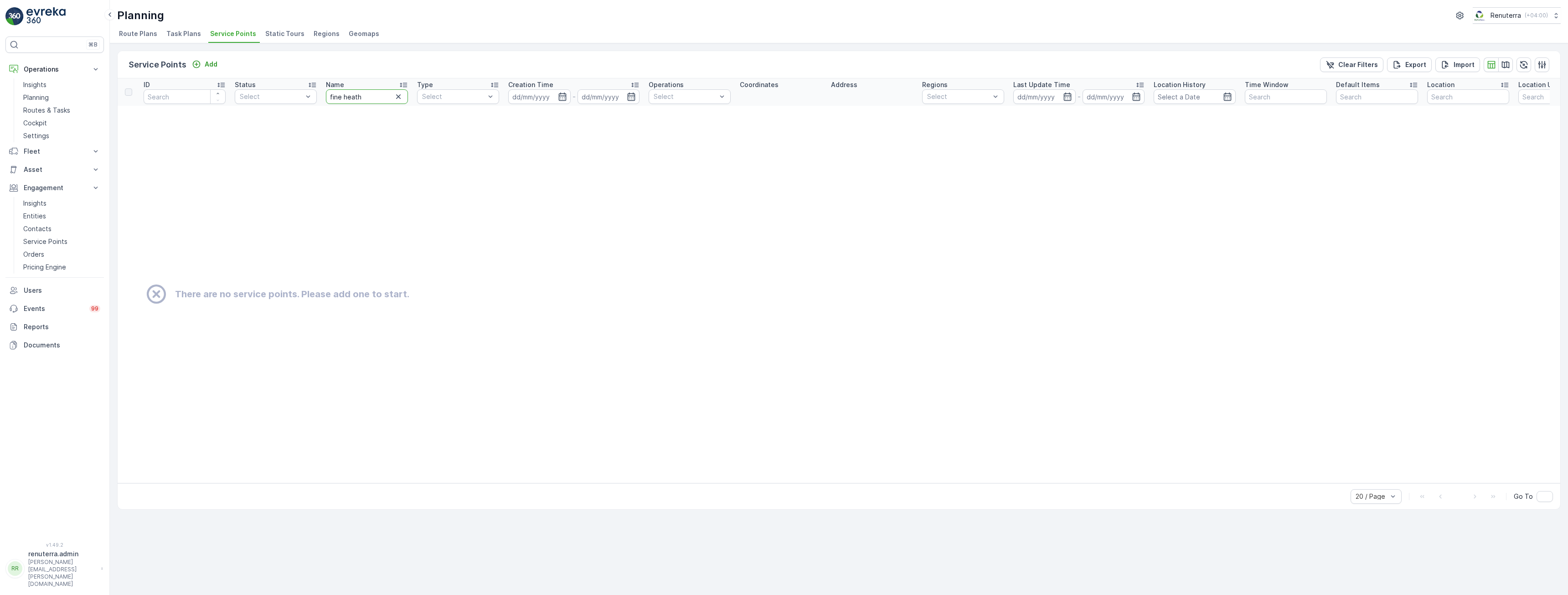
click at [344, 96] on input "fine heath" at bounding box center [366, 97] width 82 height 15
type input "fineheath"
click at [396, 99] on icon "button" at bounding box center [398, 96] width 4 height 4
click at [457, 155] on td "There are no service points. Please add one to start." at bounding box center [952, 294] width 1670 height 377
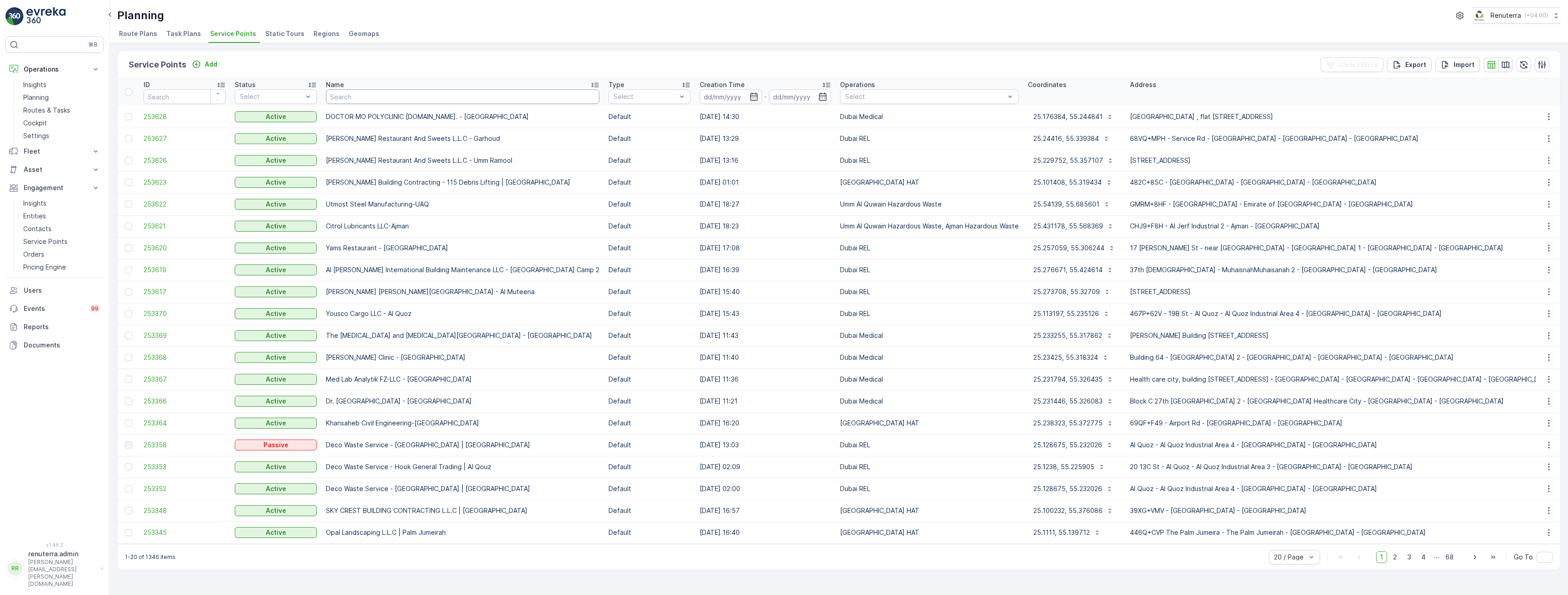
click at [357, 96] on input "text" at bounding box center [462, 97] width 273 height 15
type input "ch"
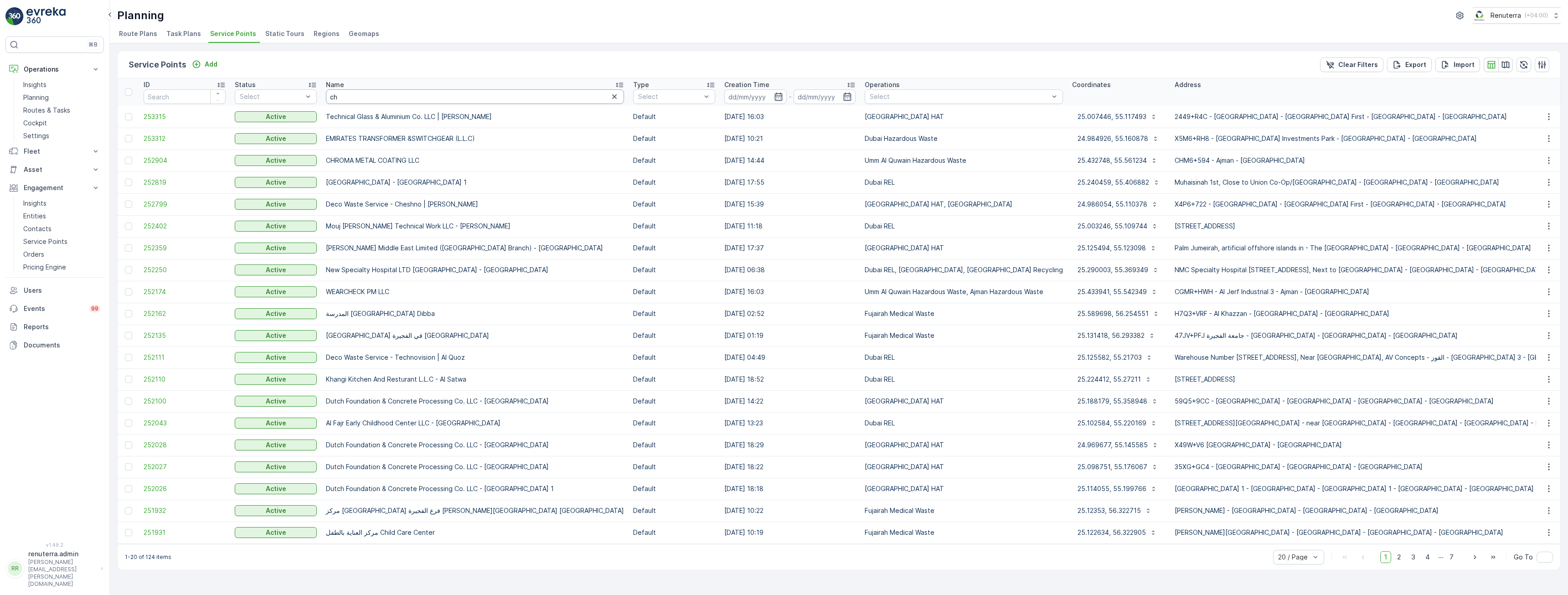
click at [357, 96] on input "ch" at bounding box center [475, 97] width 298 height 15
click at [149, 159] on span "252904" at bounding box center [184, 160] width 82 height 9
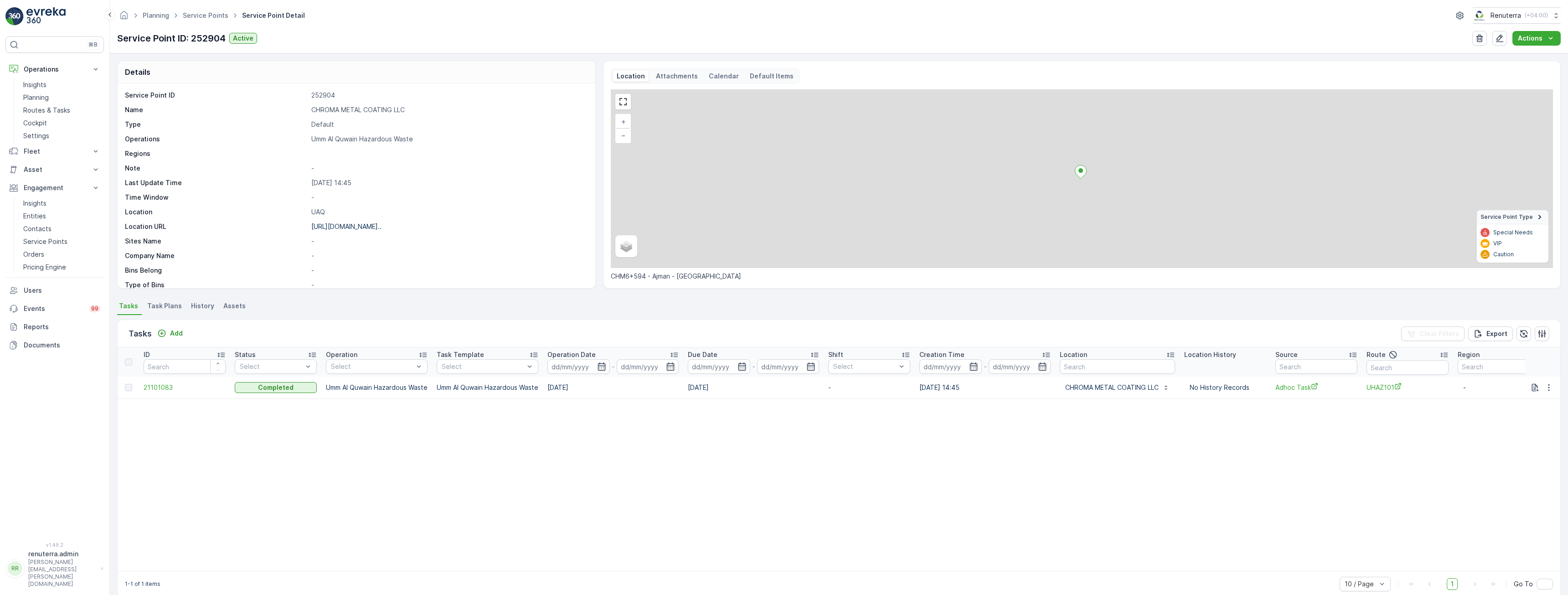
click at [164, 382] on td "21101083" at bounding box center [184, 388] width 91 height 22
click at [155, 388] on span "21101083" at bounding box center [184, 387] width 82 height 9
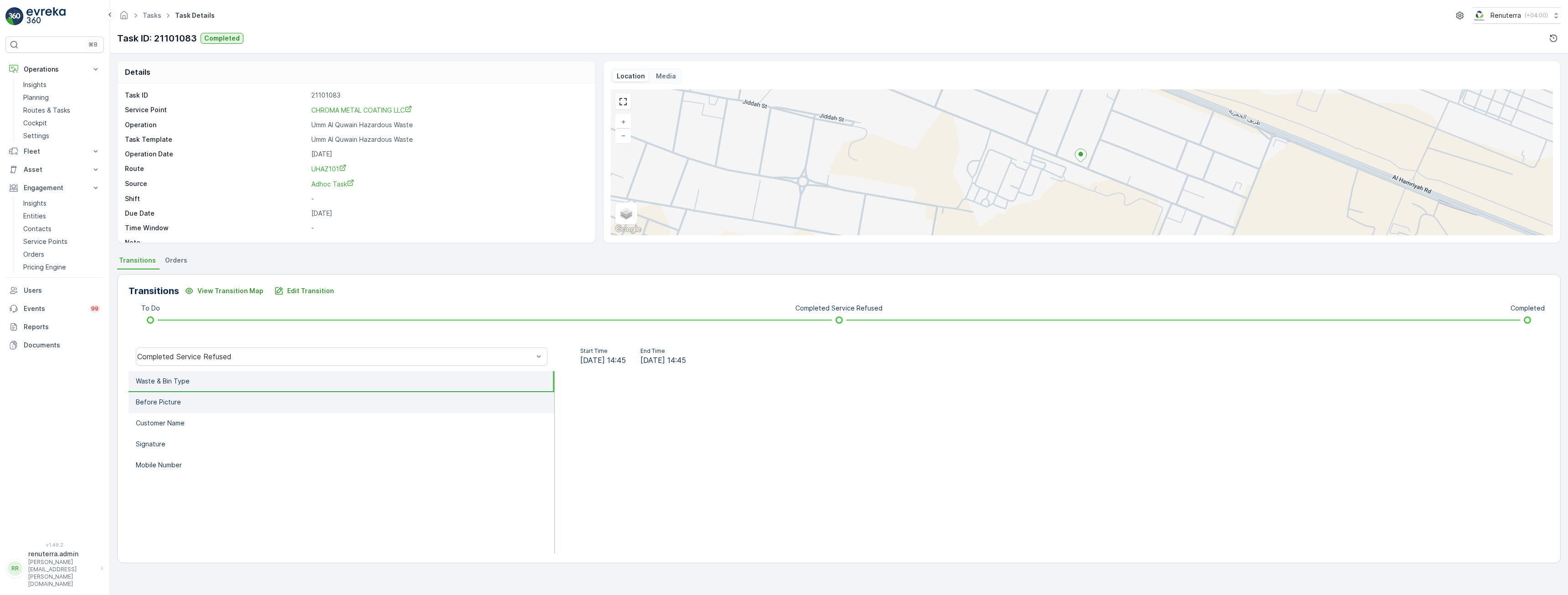
click at [216, 400] on li "Before Picture" at bounding box center [341, 403] width 425 height 21
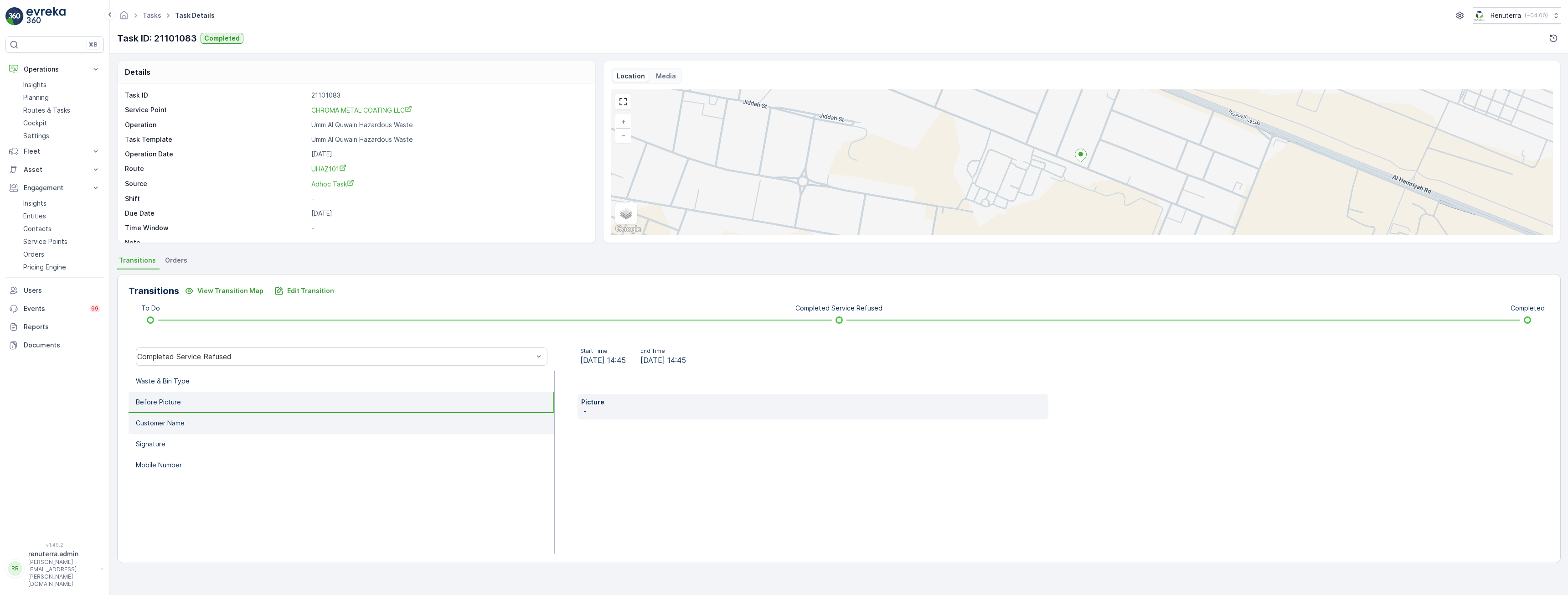
click at [216, 423] on li "Customer Name" at bounding box center [341, 423] width 425 height 21
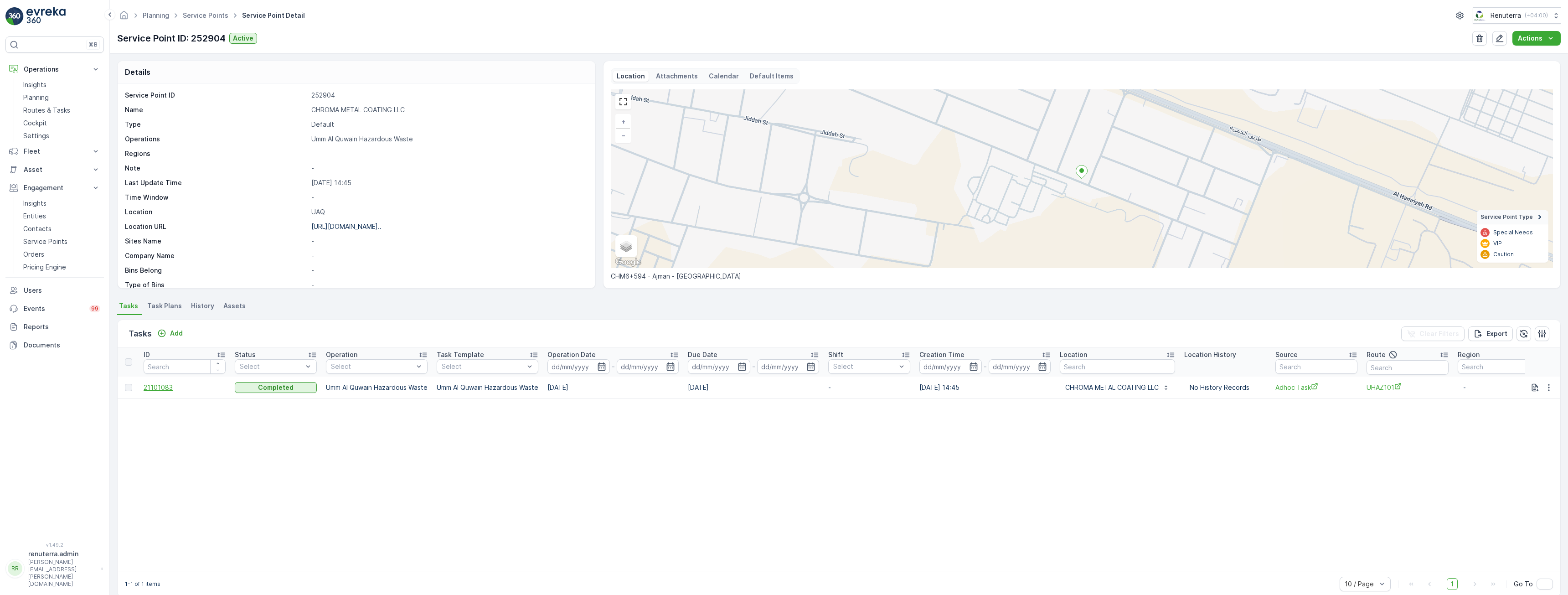
click at [157, 392] on span "21101083" at bounding box center [184, 387] width 82 height 9
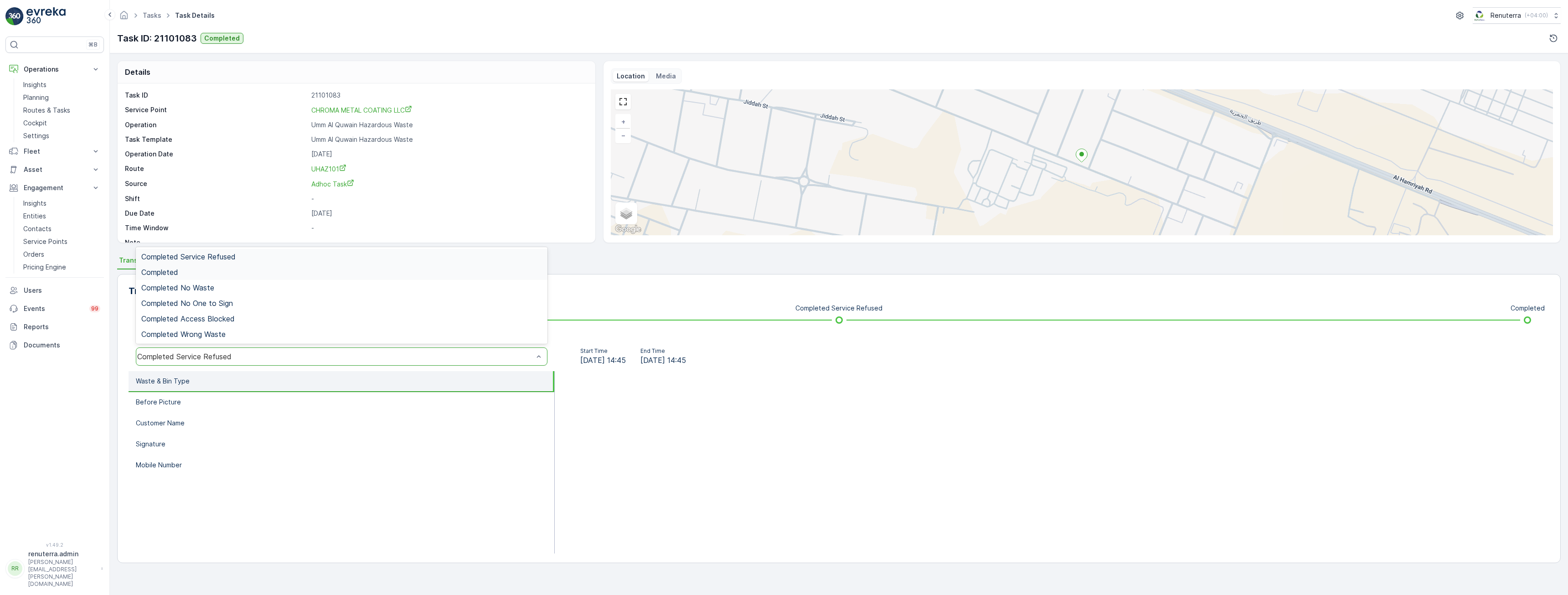
click at [189, 272] on div "Completed" at bounding box center [341, 272] width 401 height 8
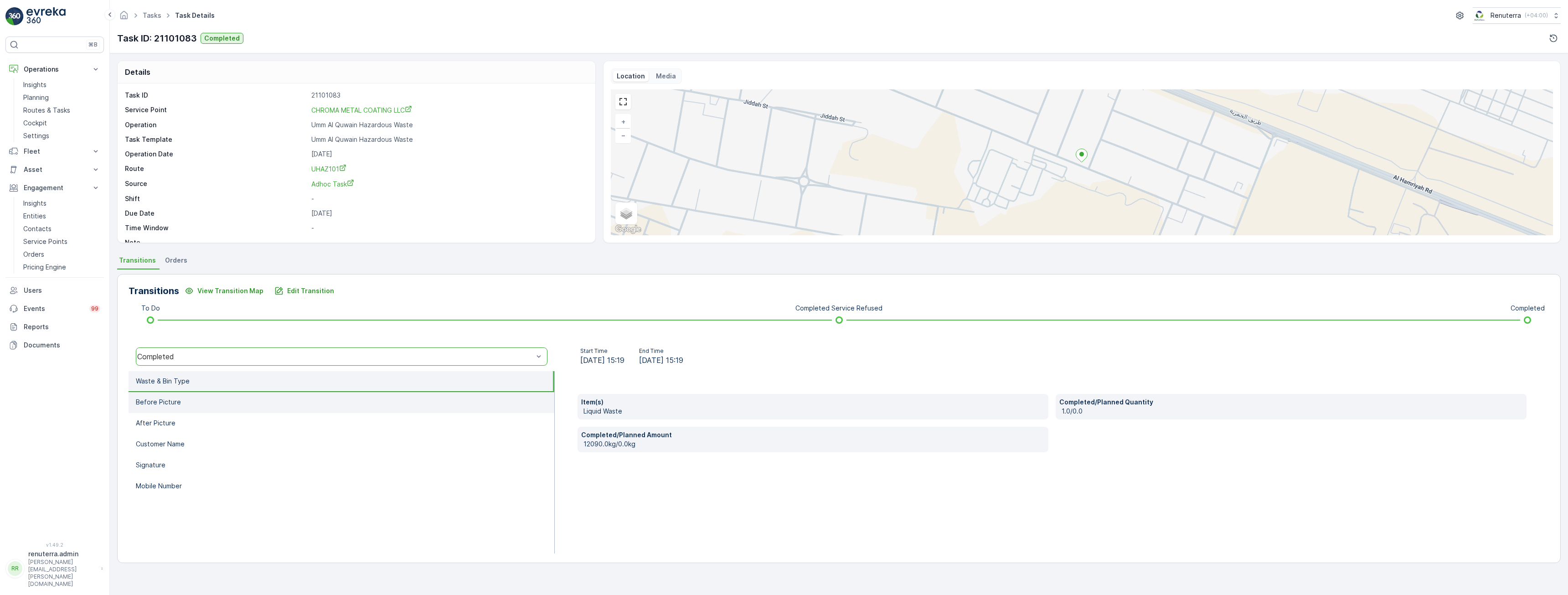
click at [200, 408] on li "Before Picture" at bounding box center [341, 403] width 425 height 21
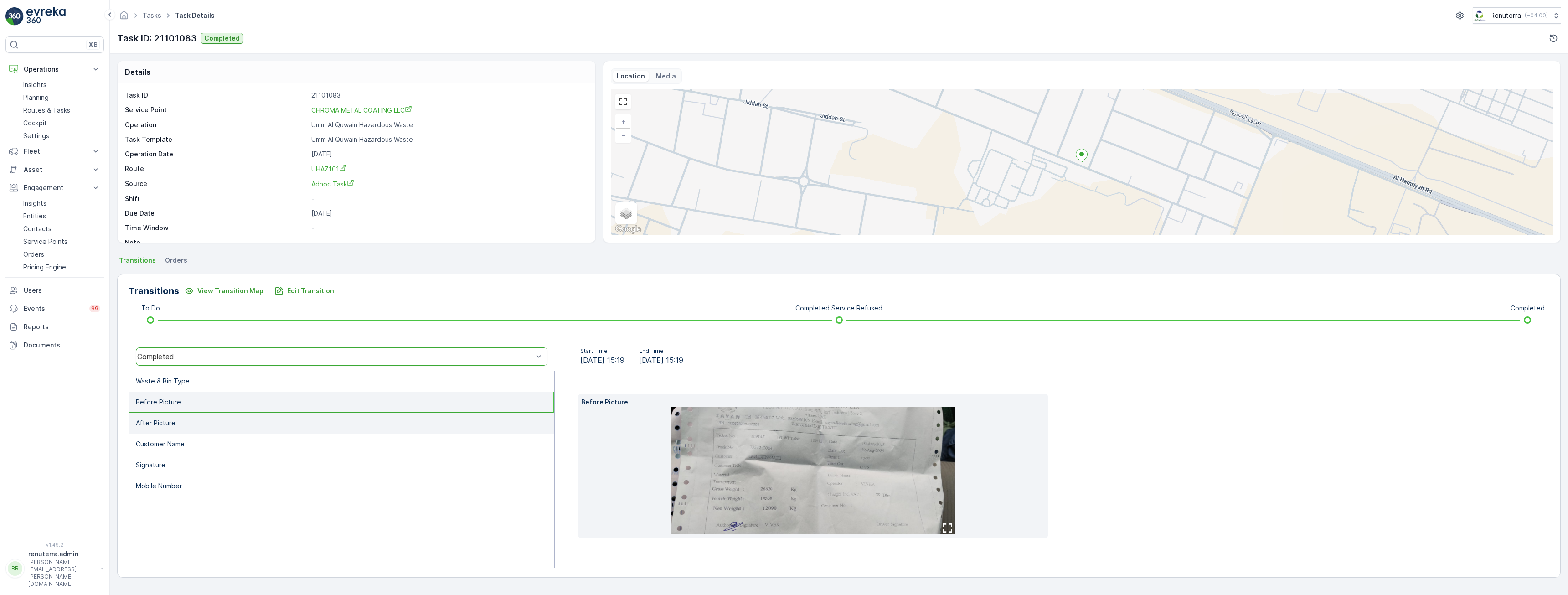
click at [200, 424] on li "After Picture" at bounding box center [341, 423] width 425 height 21
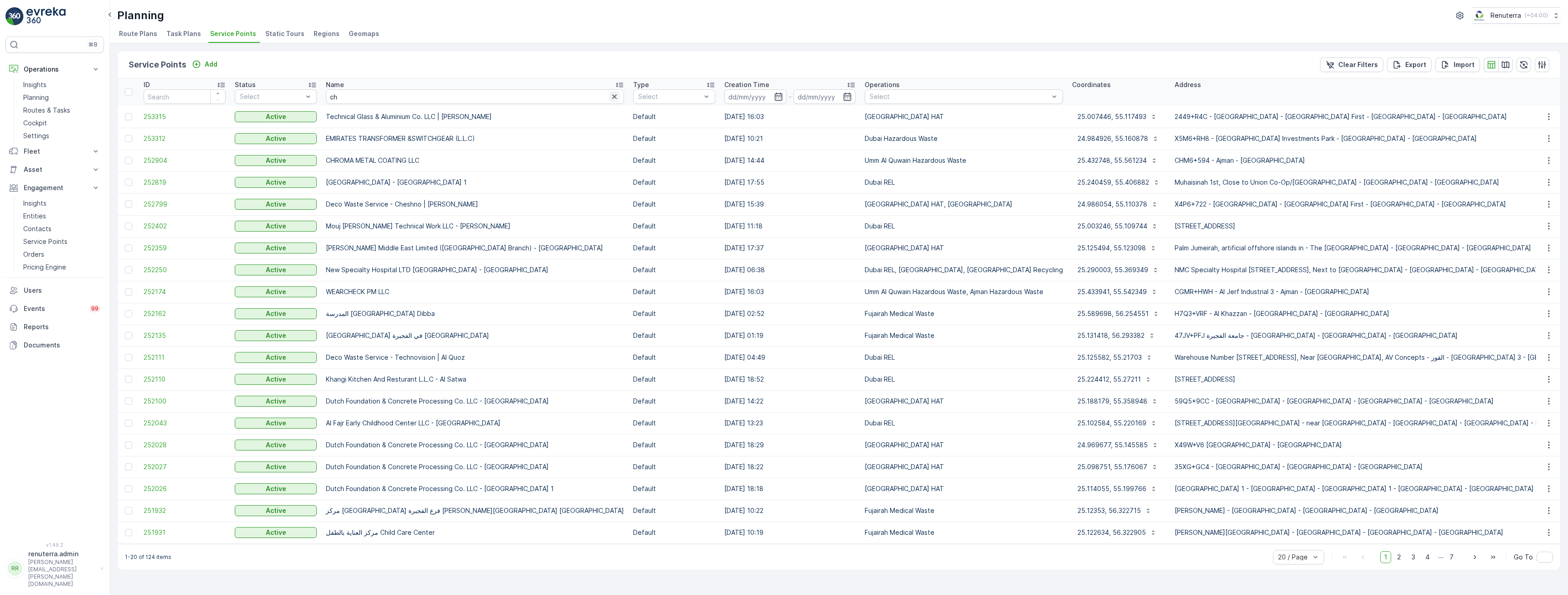
click at [610, 99] on icon "button" at bounding box center [614, 96] width 9 height 9
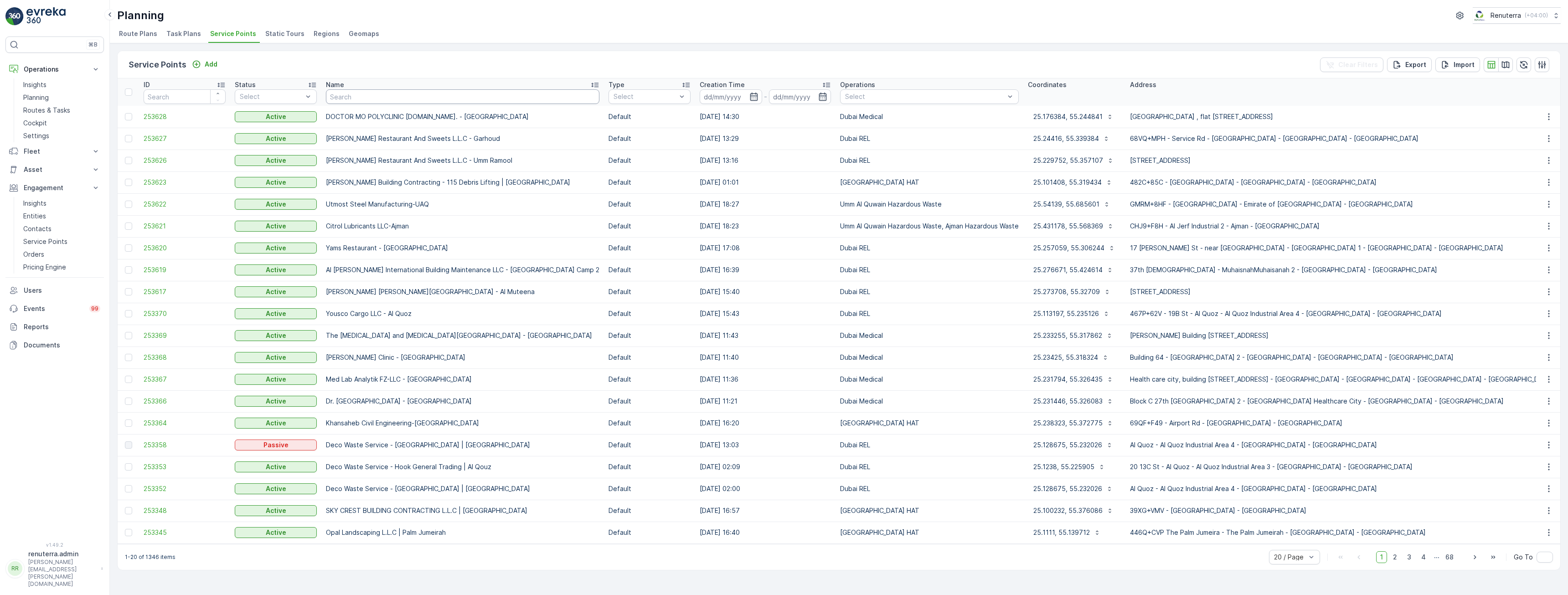
click at [442, 96] on input "text" at bounding box center [462, 97] width 273 height 15
click at [372, 96] on input "text" at bounding box center [462, 97] width 273 height 15
type input "d"
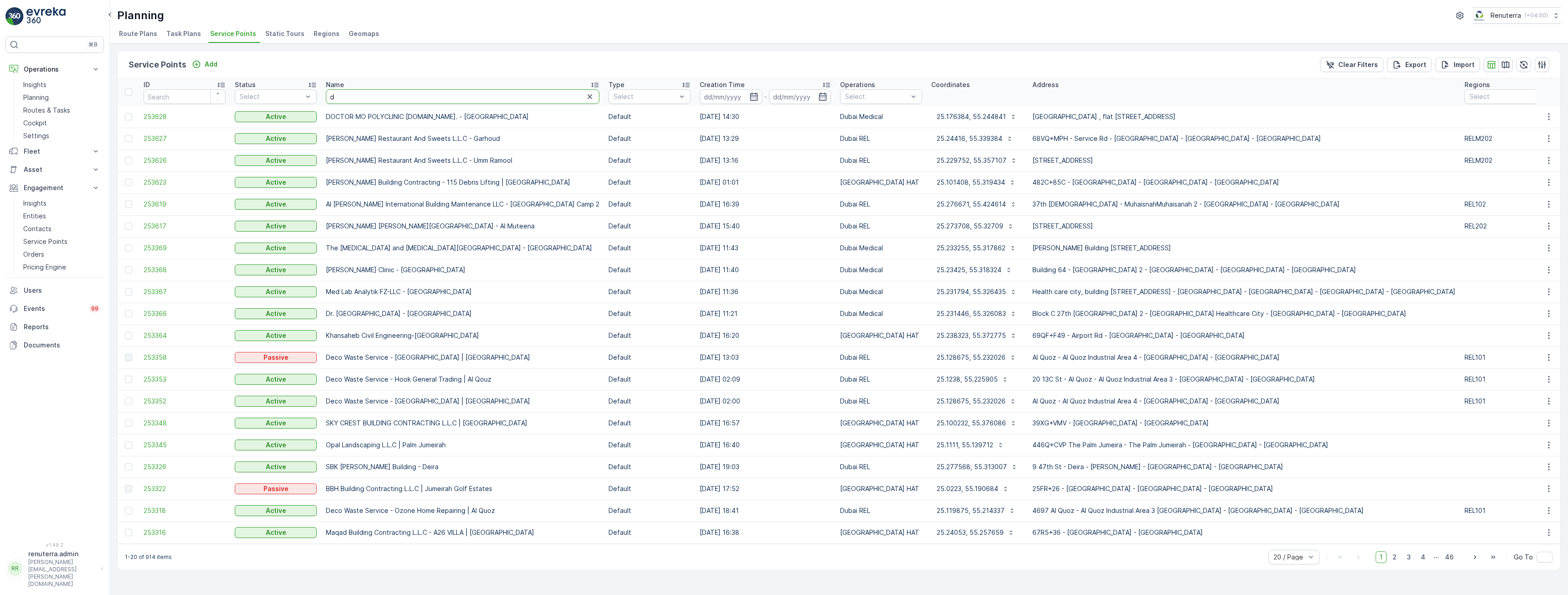
click at [368, 98] on input "d" at bounding box center [462, 97] width 273 height 15
type input "do"
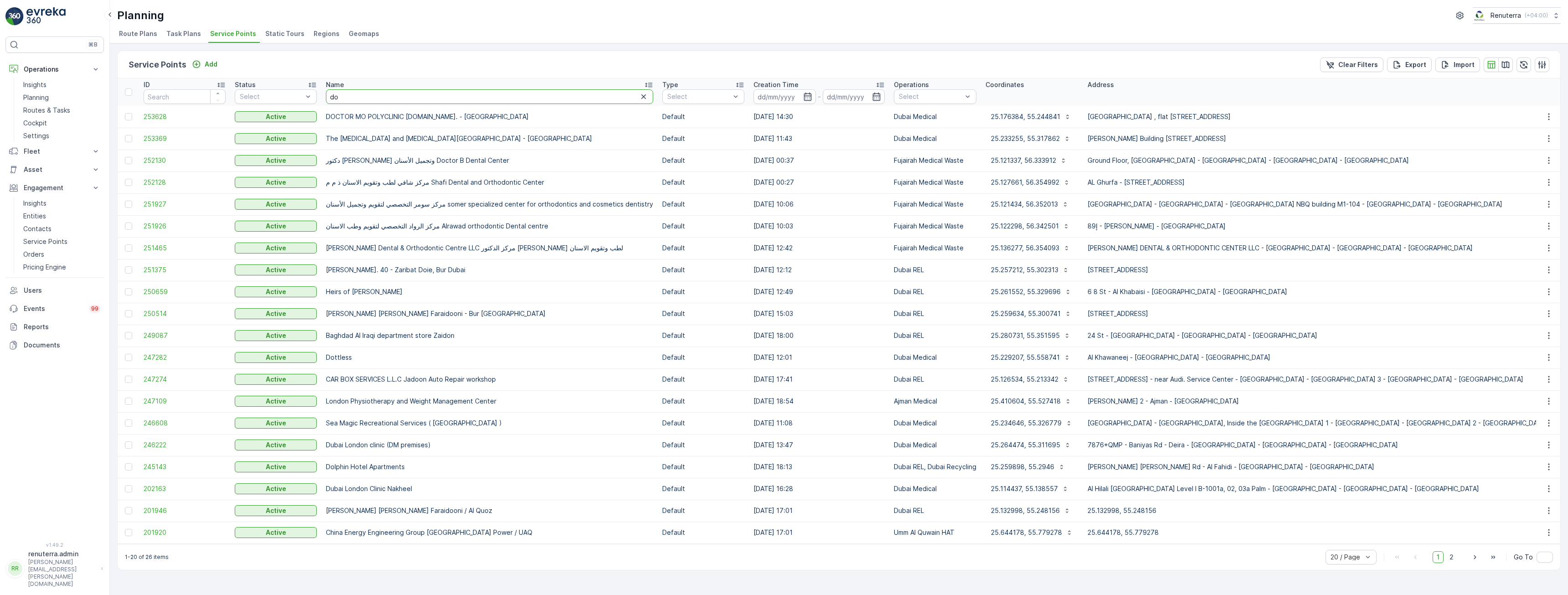
click at [368, 98] on input "do" at bounding box center [489, 97] width 327 height 15
type input "dol"
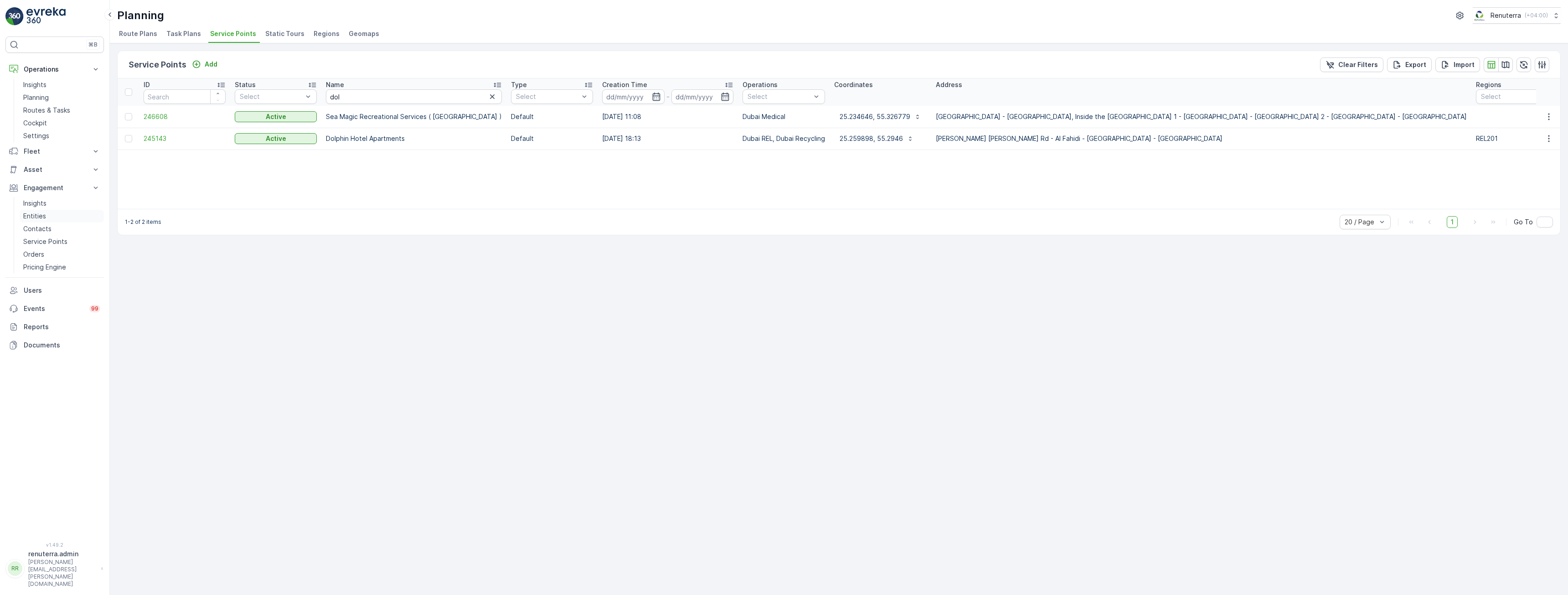
click at [26, 218] on p "Entities" at bounding box center [34, 216] width 23 height 9
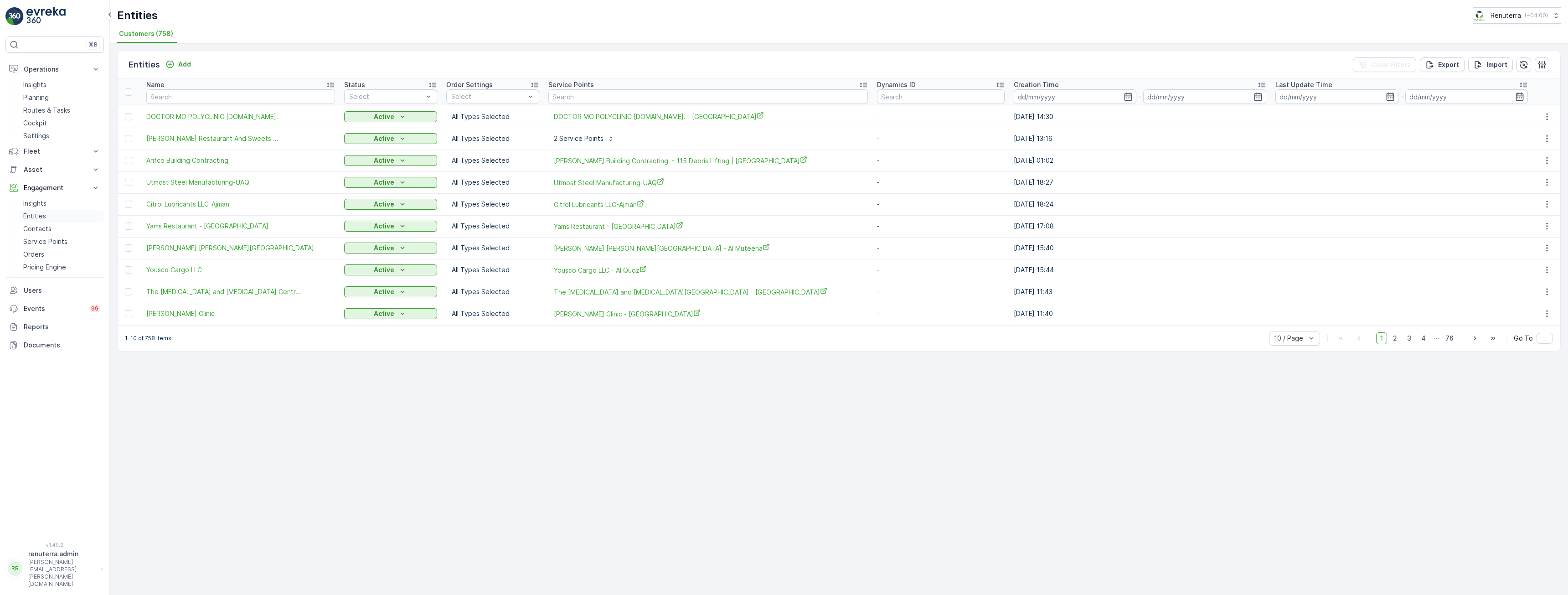
click at [43, 218] on p "Entities" at bounding box center [34, 216] width 23 height 9
click at [41, 208] on link "Insights" at bounding box center [61, 203] width 85 height 13
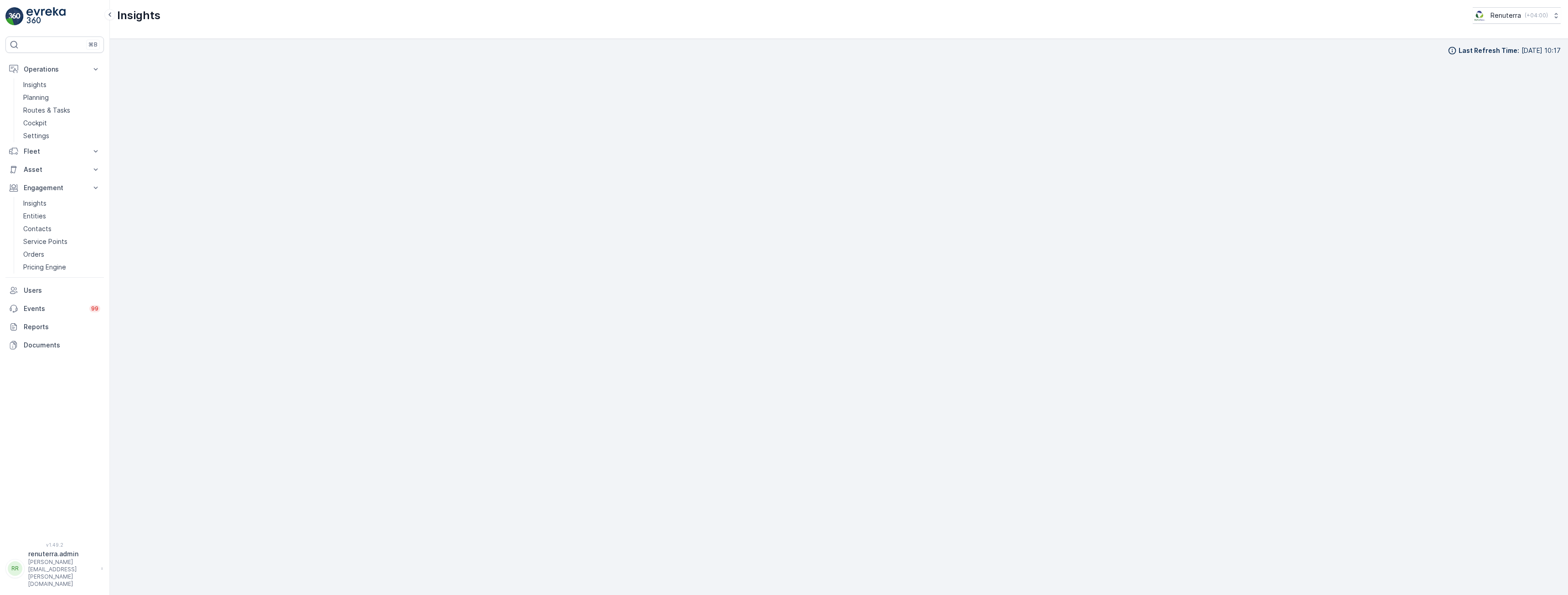
scroll to position [16, 0]
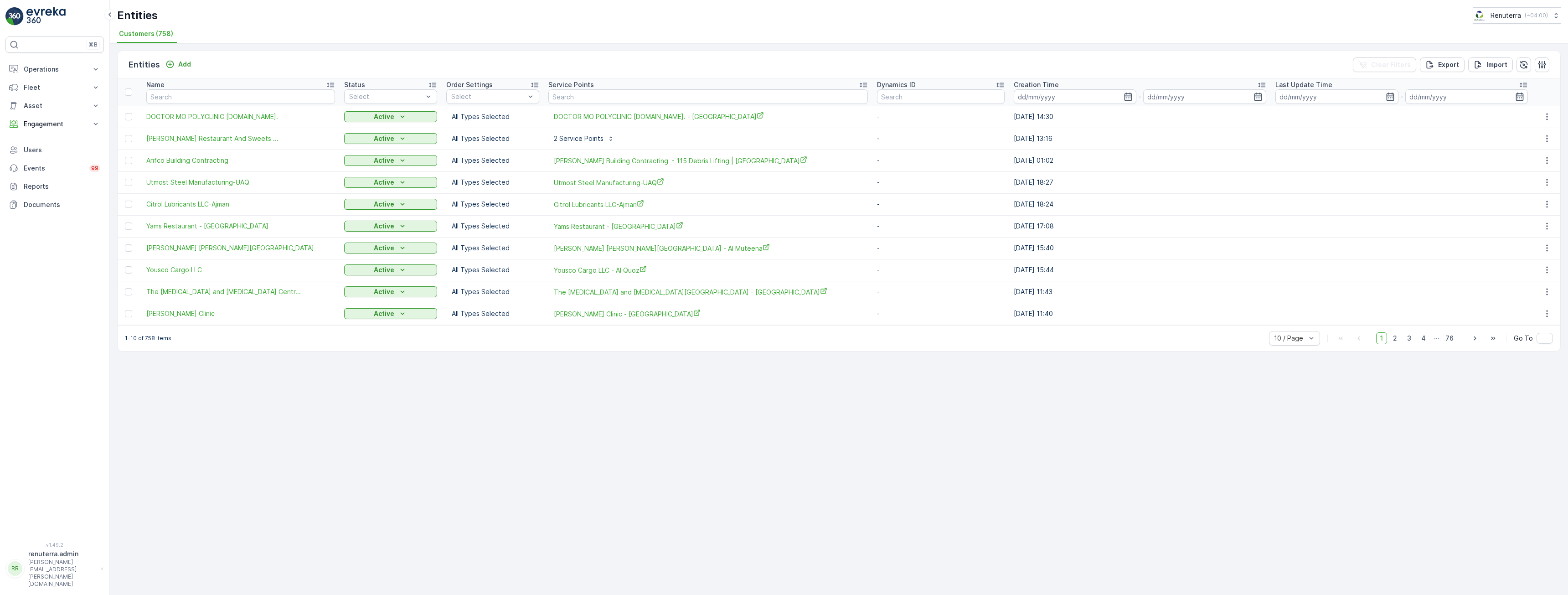
click at [502, 409] on div "Entities Add Clear Filters Export Import Name Status Select Order Settings Sele…" at bounding box center [839, 319] width 1458 height 552
click at [243, 93] on input "text" at bounding box center [240, 97] width 189 height 15
type input "d"
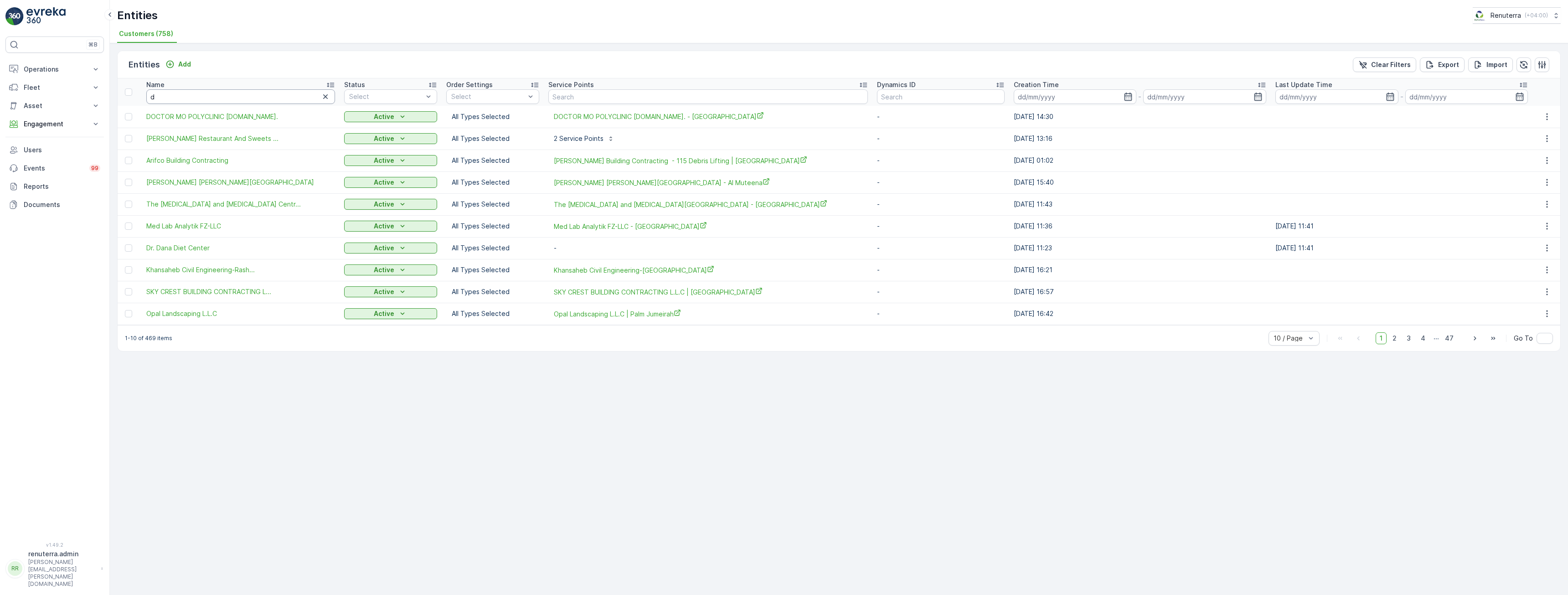
click at [245, 91] on input "d" at bounding box center [240, 97] width 189 height 15
type input "do"
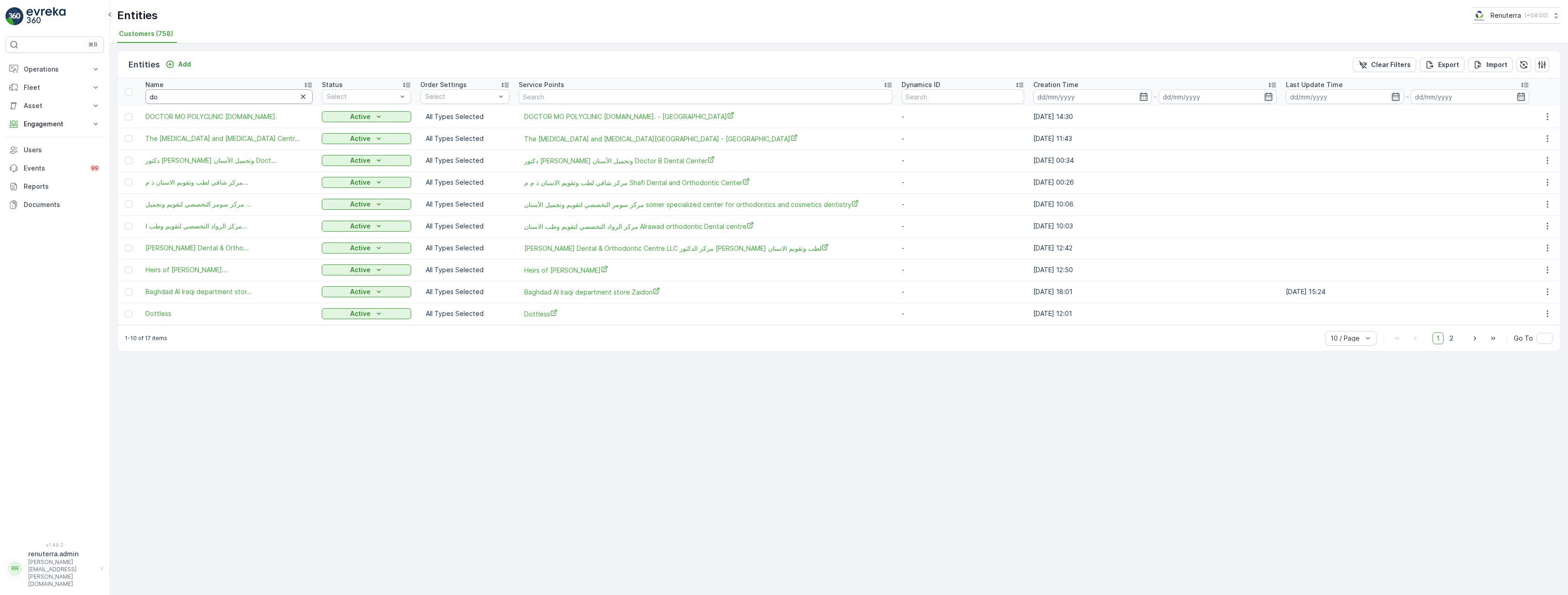
click at [245, 91] on input "do" at bounding box center [229, 97] width 168 height 15
type input "dol"
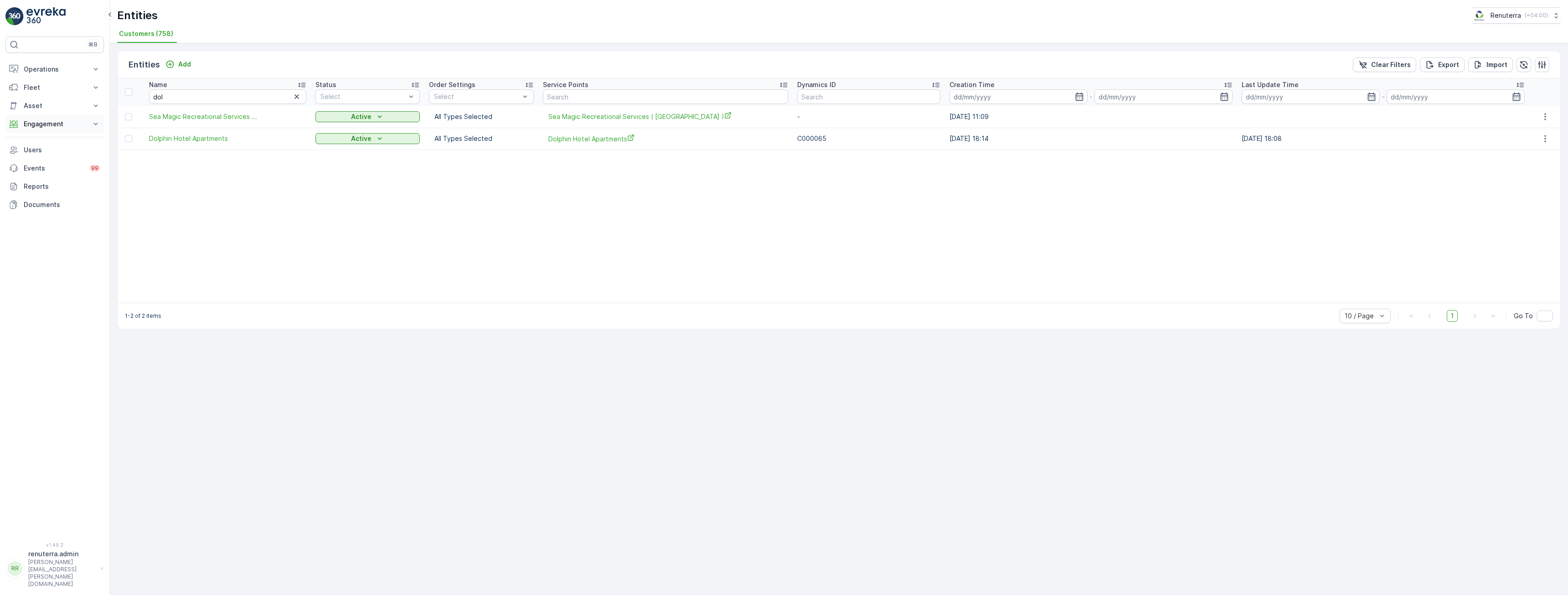
click at [41, 124] on p "Engagement" at bounding box center [55, 124] width 62 height 9
click at [296, 94] on icon "button" at bounding box center [296, 96] width 9 height 9
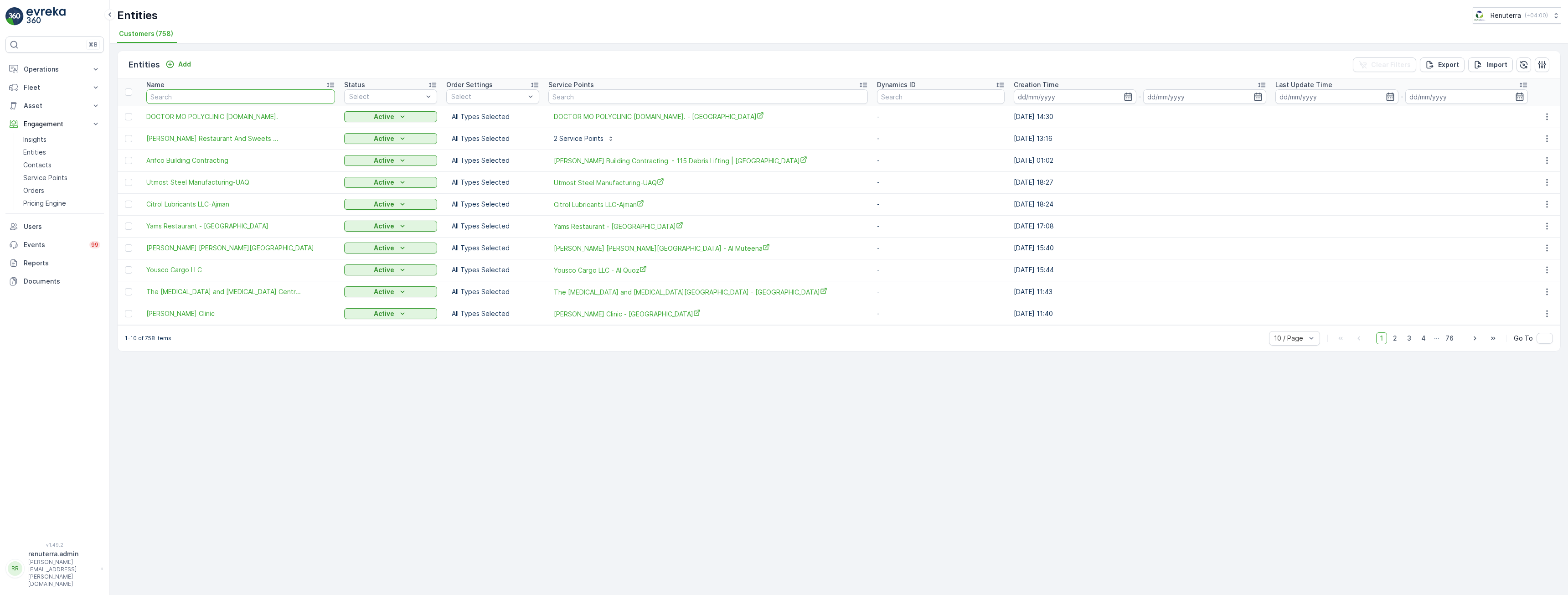
click at [190, 94] on input "text" at bounding box center [240, 97] width 189 height 15
type input "eco"
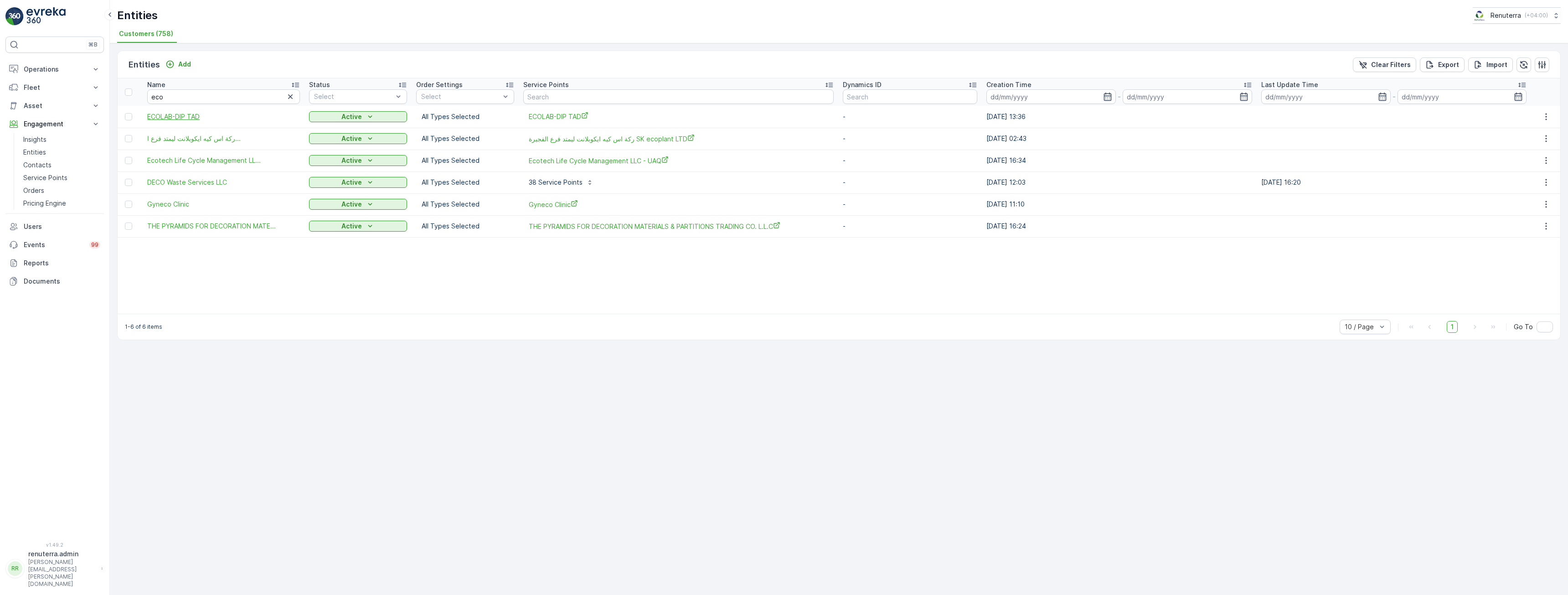
click at [190, 118] on span "ECOLAB-DIP TAD" at bounding box center [223, 116] width 153 height 9
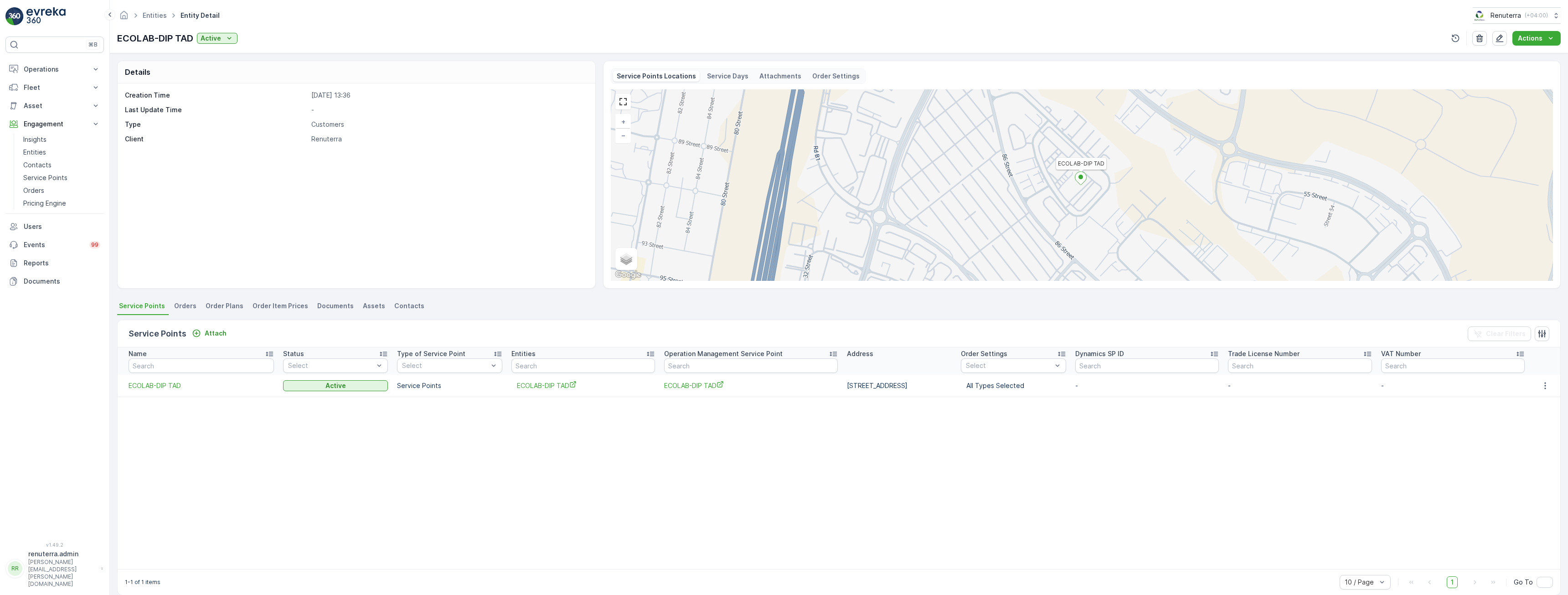
click at [183, 311] on li "Orders" at bounding box center [186, 307] width 28 height 15
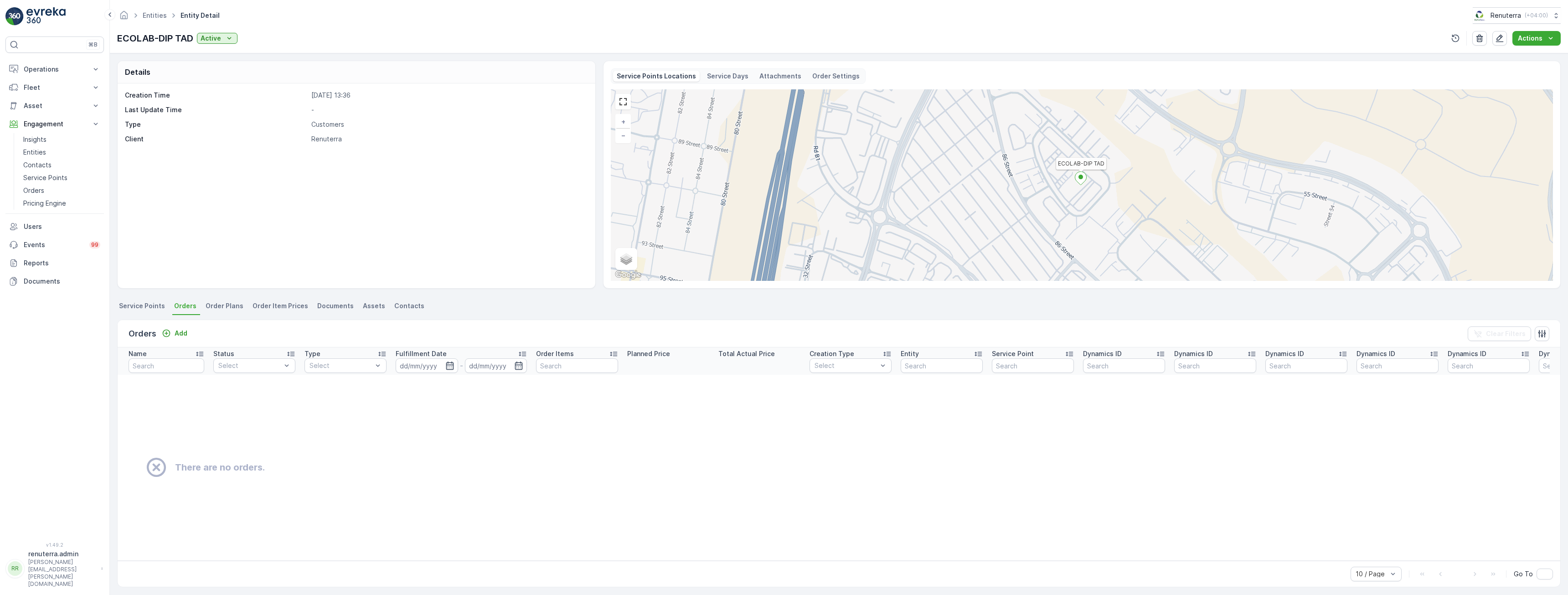
click at [224, 306] on span "Order Plans" at bounding box center [225, 306] width 38 height 9
click at [142, 304] on span "Service Points" at bounding box center [142, 306] width 46 height 9
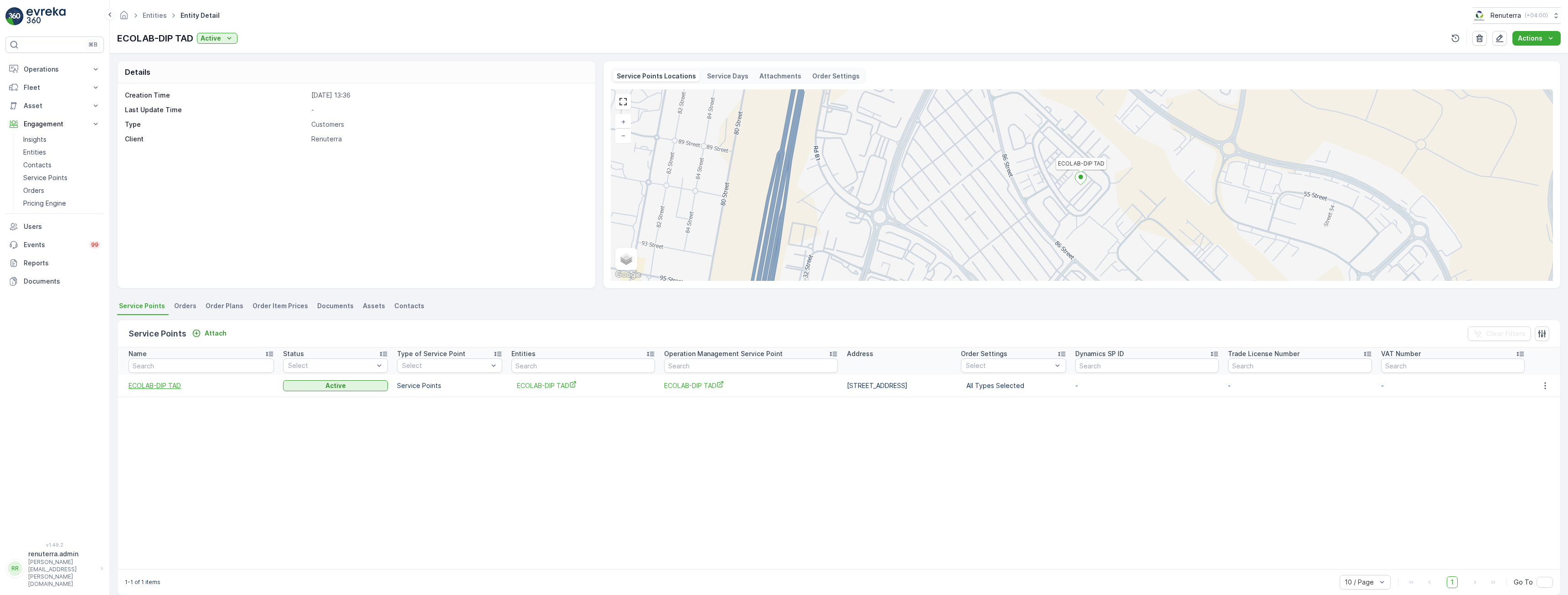
click at [168, 388] on span "ECOLAB-DIP TAD" at bounding box center [201, 386] width 145 height 9
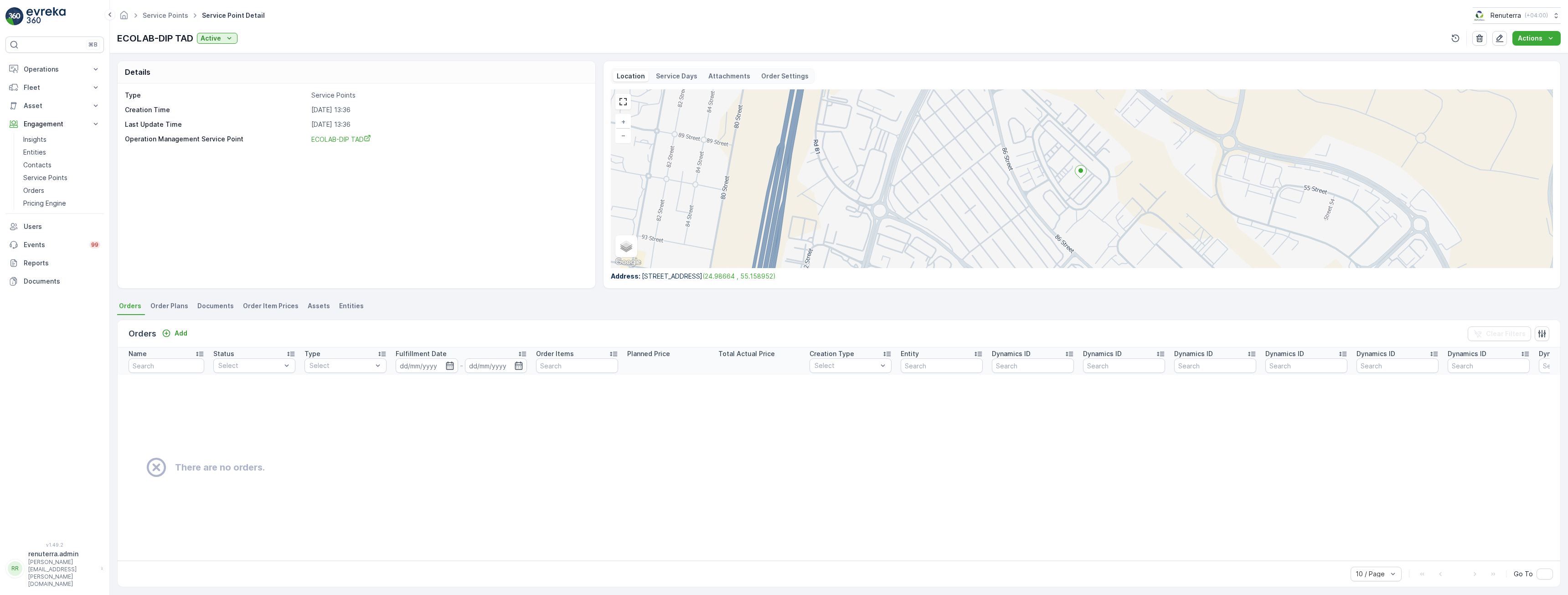
click at [164, 302] on span "Order Plans" at bounding box center [169, 306] width 38 height 9
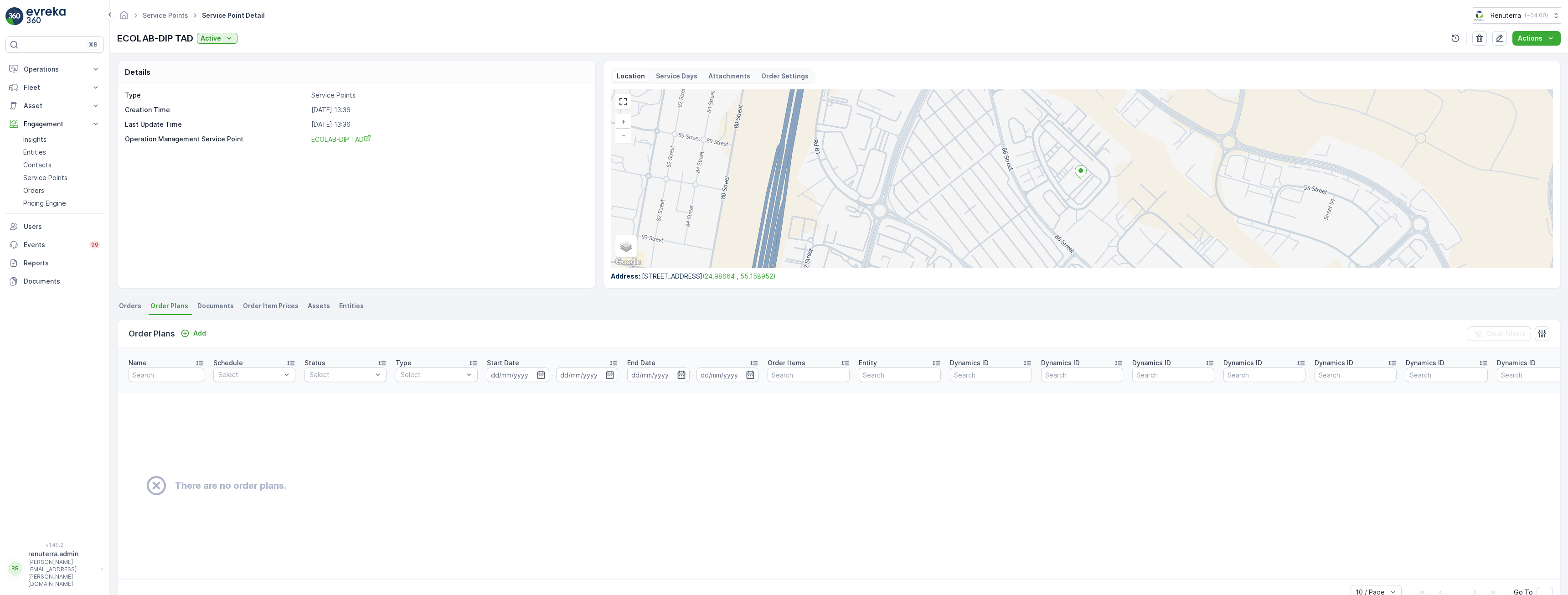
click at [214, 308] on span "Documents" at bounding box center [215, 306] width 37 height 9
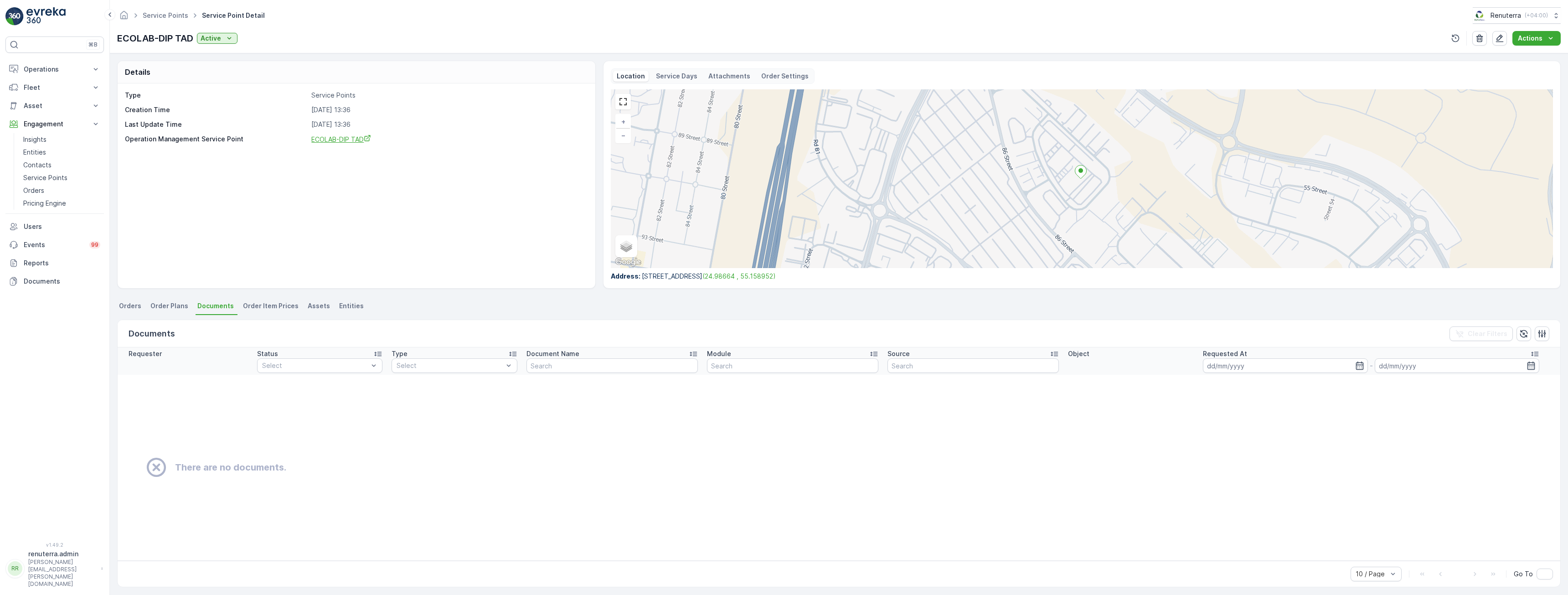
click at [331, 139] on span "ECOLAB-DIP TAD" at bounding box center [341, 139] width 60 height 8
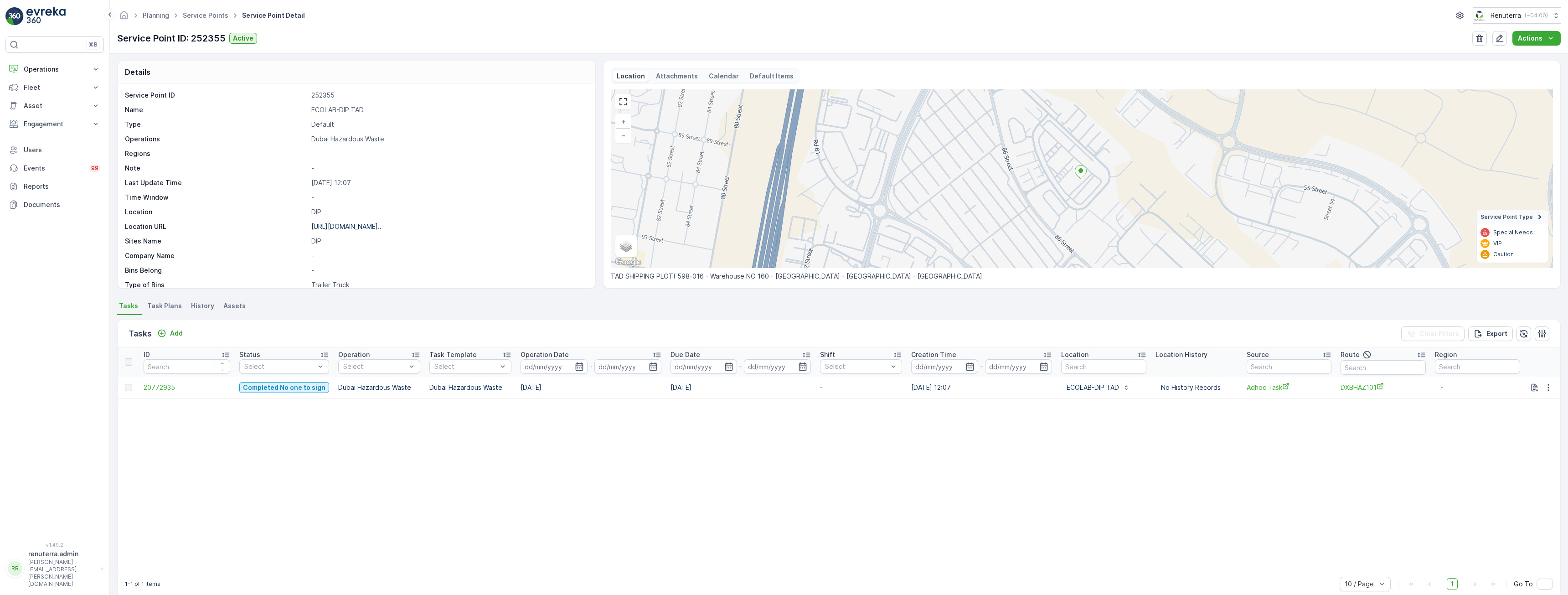
drag, startPoint x: 525, startPoint y: 388, endPoint x: 559, endPoint y: 389, distance: 34.0
click at [559, 389] on td "02.08.2025" at bounding box center [591, 388] width 150 height 22
click at [150, 386] on span "20772935" at bounding box center [187, 387] width 86 height 9
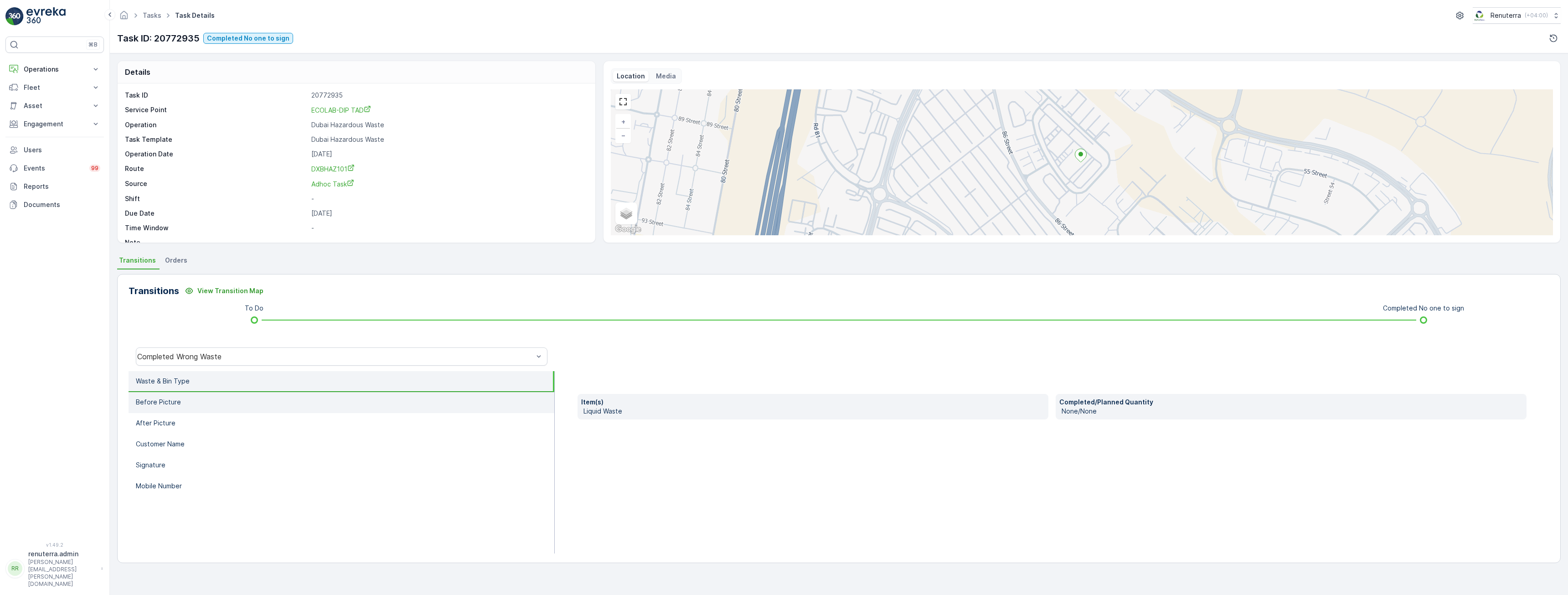
click at [188, 404] on li "Before Picture" at bounding box center [341, 403] width 425 height 21
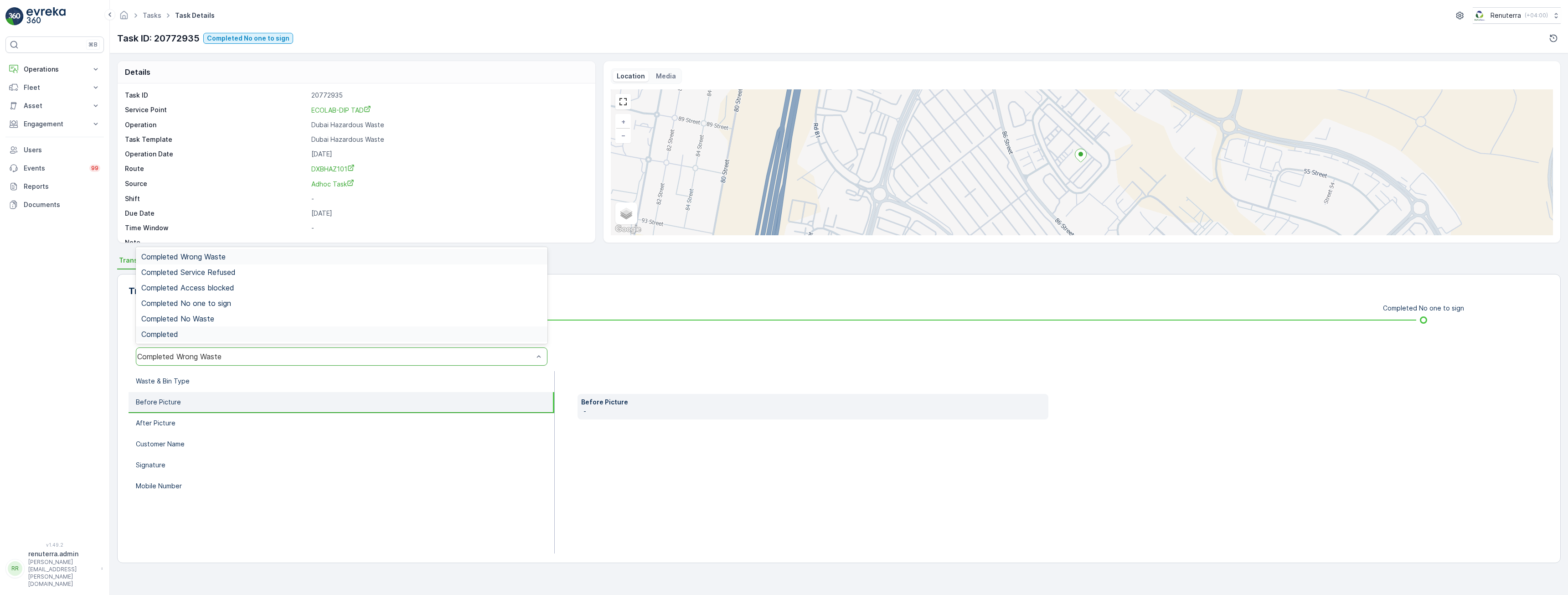
click at [194, 329] on div "Completed" at bounding box center [341, 334] width 411 height 15
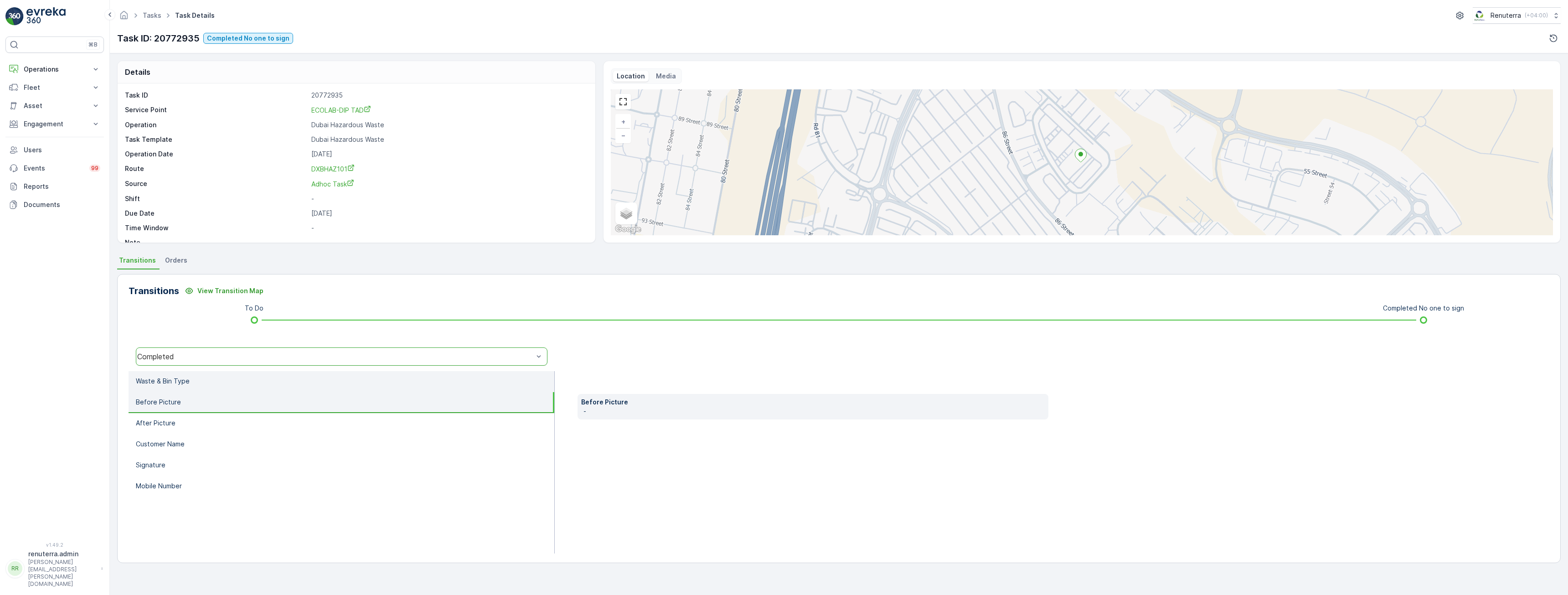
click at [239, 387] on li "Waste & Bin Type" at bounding box center [341, 382] width 425 height 21
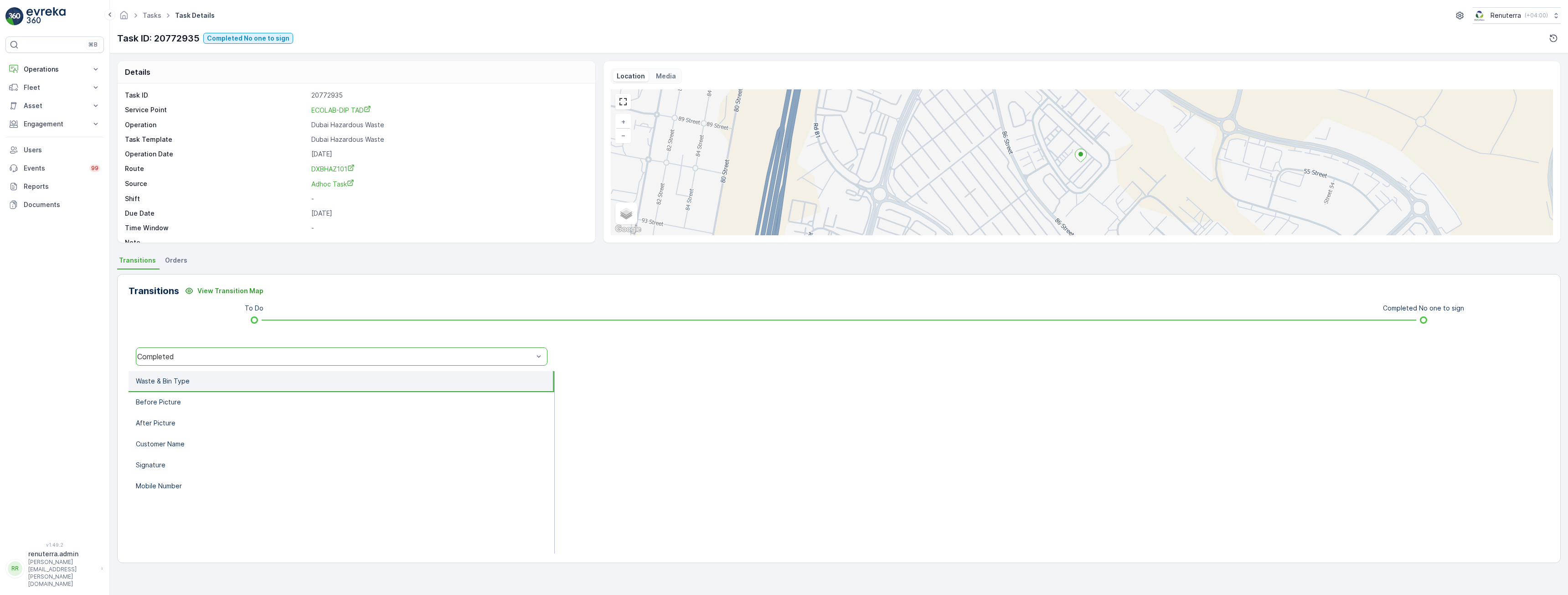
click at [244, 359] on div "Completed" at bounding box center [335, 356] width 396 height 8
click at [229, 305] on span "Completed No one to sign" at bounding box center [186, 303] width 90 height 8
